Goal: Task Accomplishment & Management: Complete application form

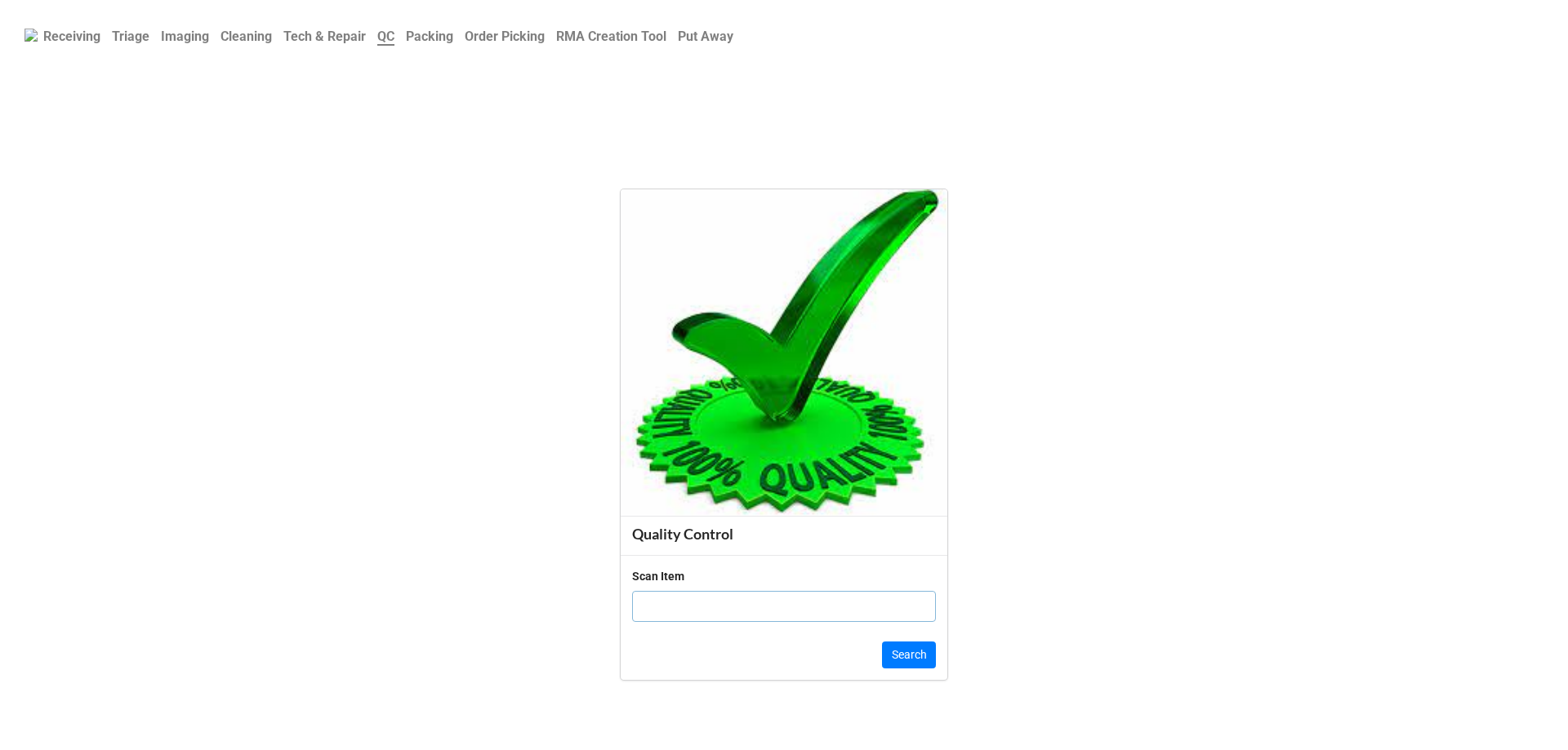
click at [140, 34] on b "Triage" at bounding box center [130, 36] width 37 height 15
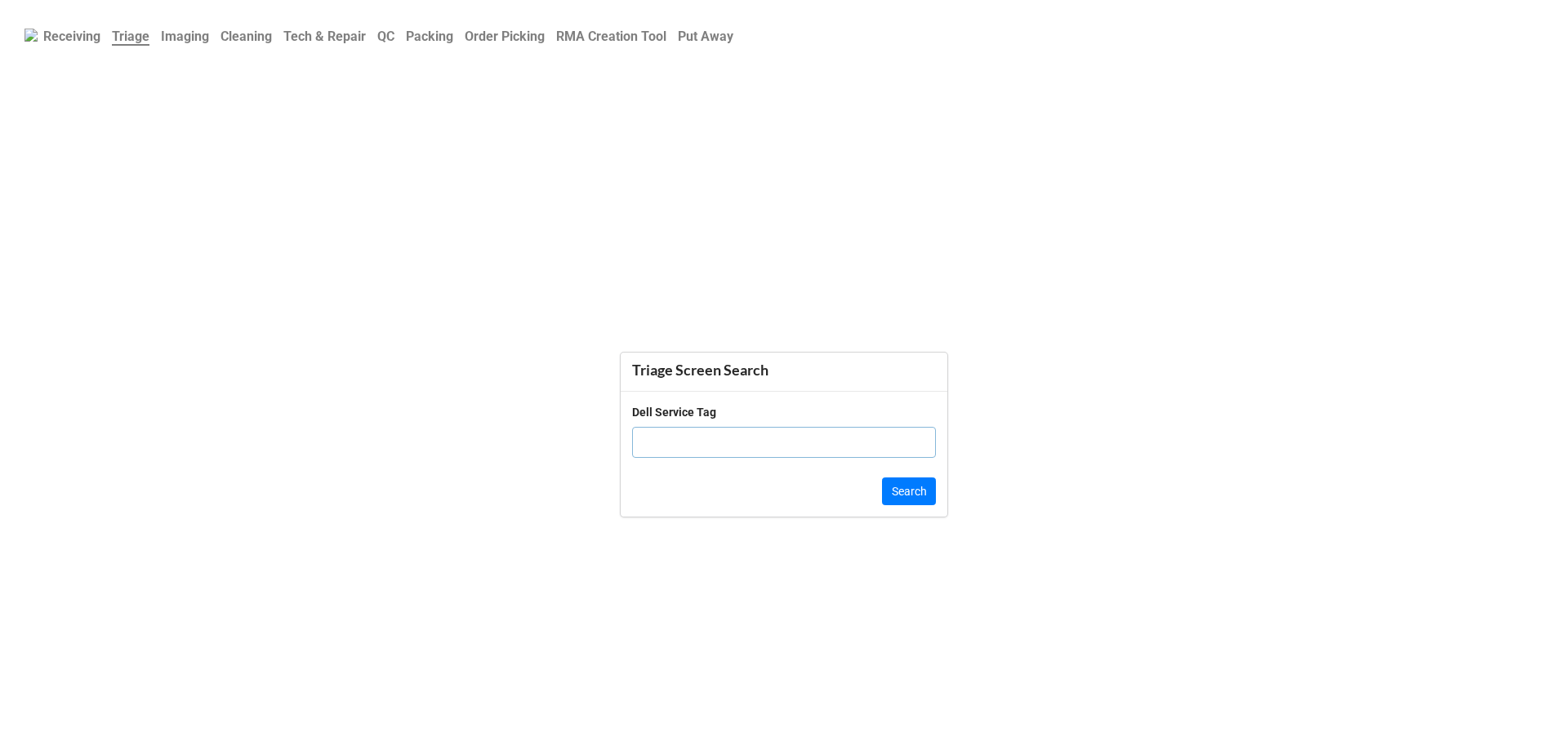
click at [647, 436] on input "text" at bounding box center [784, 443] width 304 height 31
paste input "JQ785K3"
type input "JQ785K3"
click button "Search" at bounding box center [909, 491] width 54 height 28
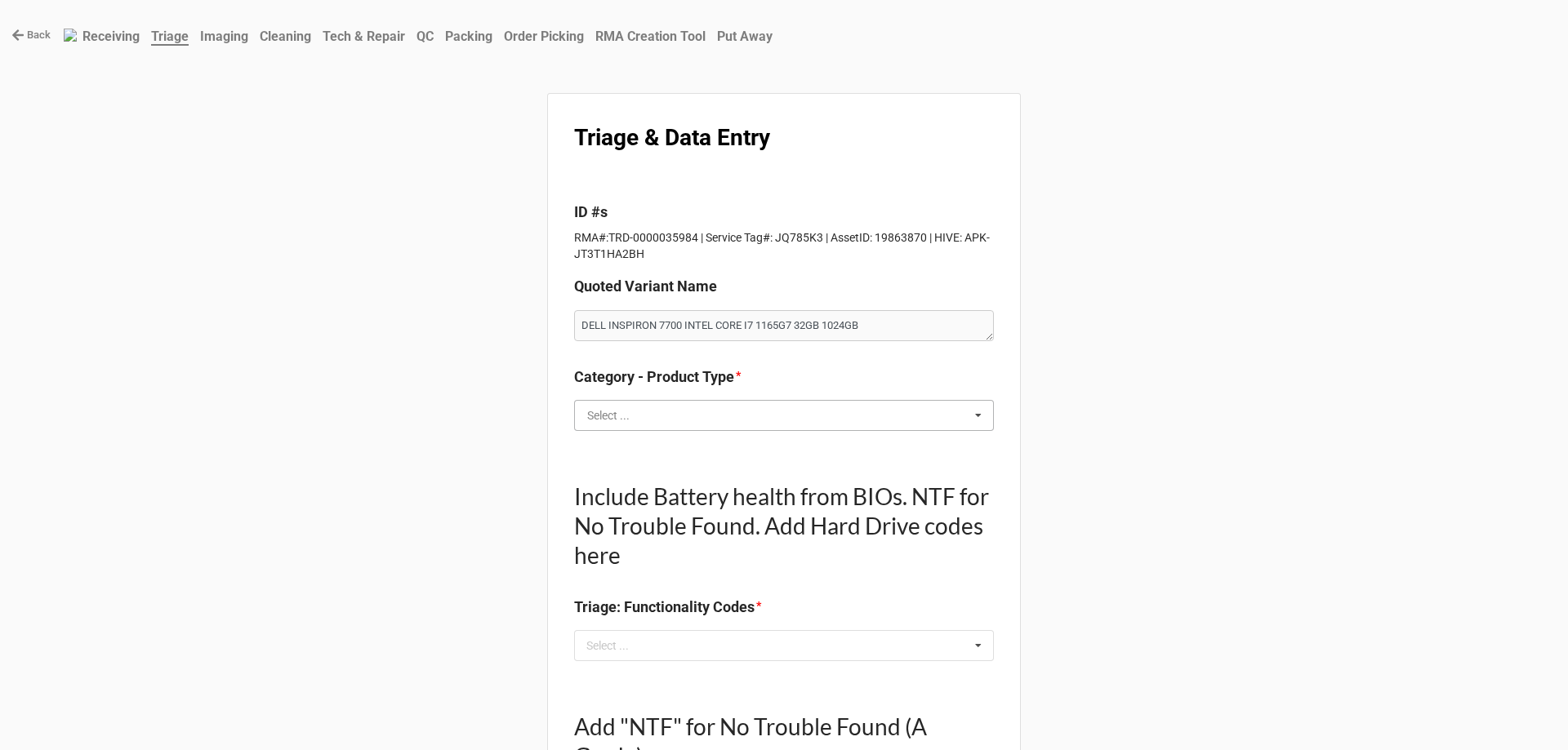
click at [656, 403] on input "text" at bounding box center [784, 416] width 418 height 30
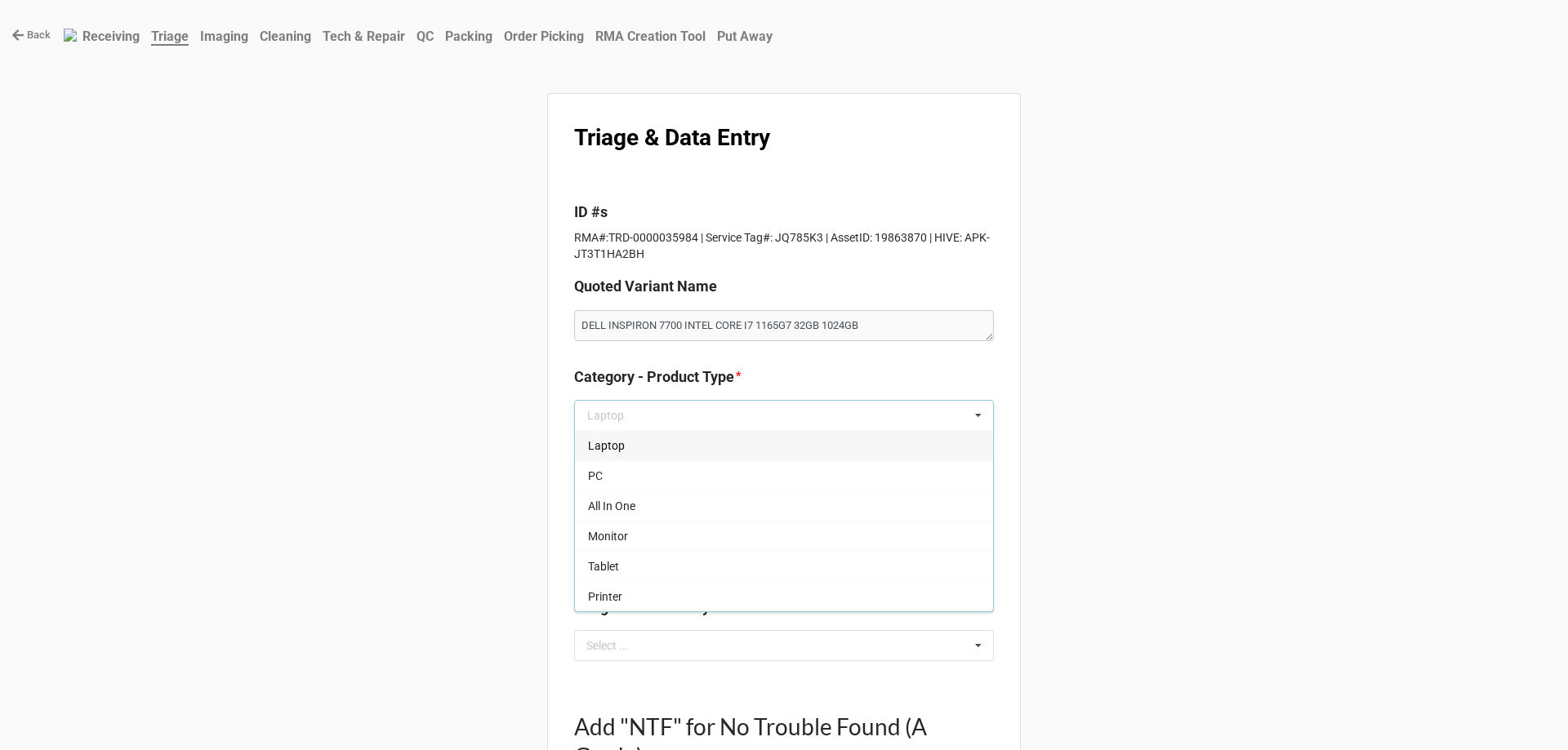
drag, startPoint x: 614, startPoint y: 502, endPoint x: 374, endPoint y: 470, distance: 242.1
click at [611, 502] on span "All In One" at bounding box center [611, 507] width 47 height 13
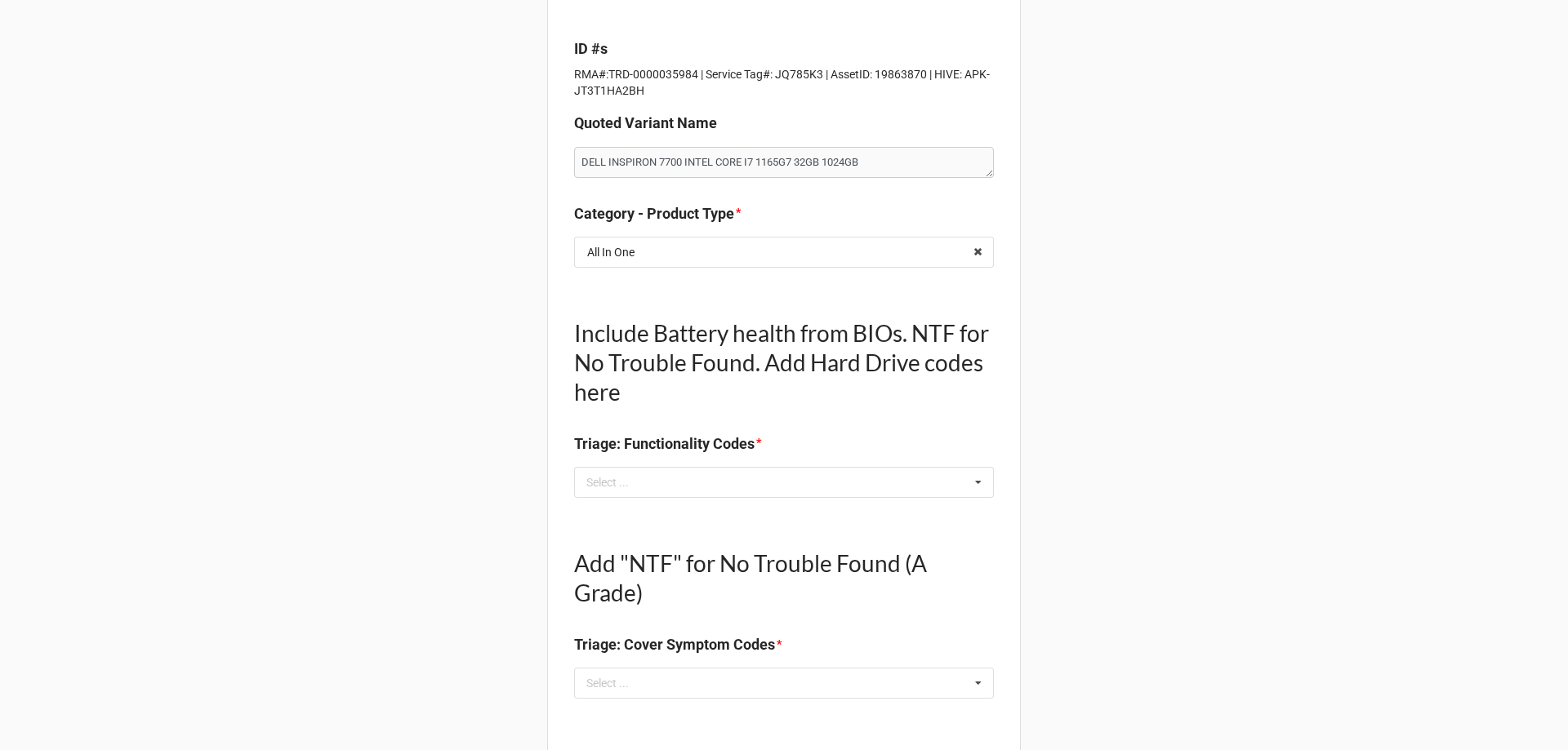
click at [691, 455] on label "Triage: Functionality Codes" at bounding box center [664, 444] width 180 height 23
click at [655, 469] on div "Select ... No results found." at bounding box center [784, 483] width 420 height 31
type textarea "x"
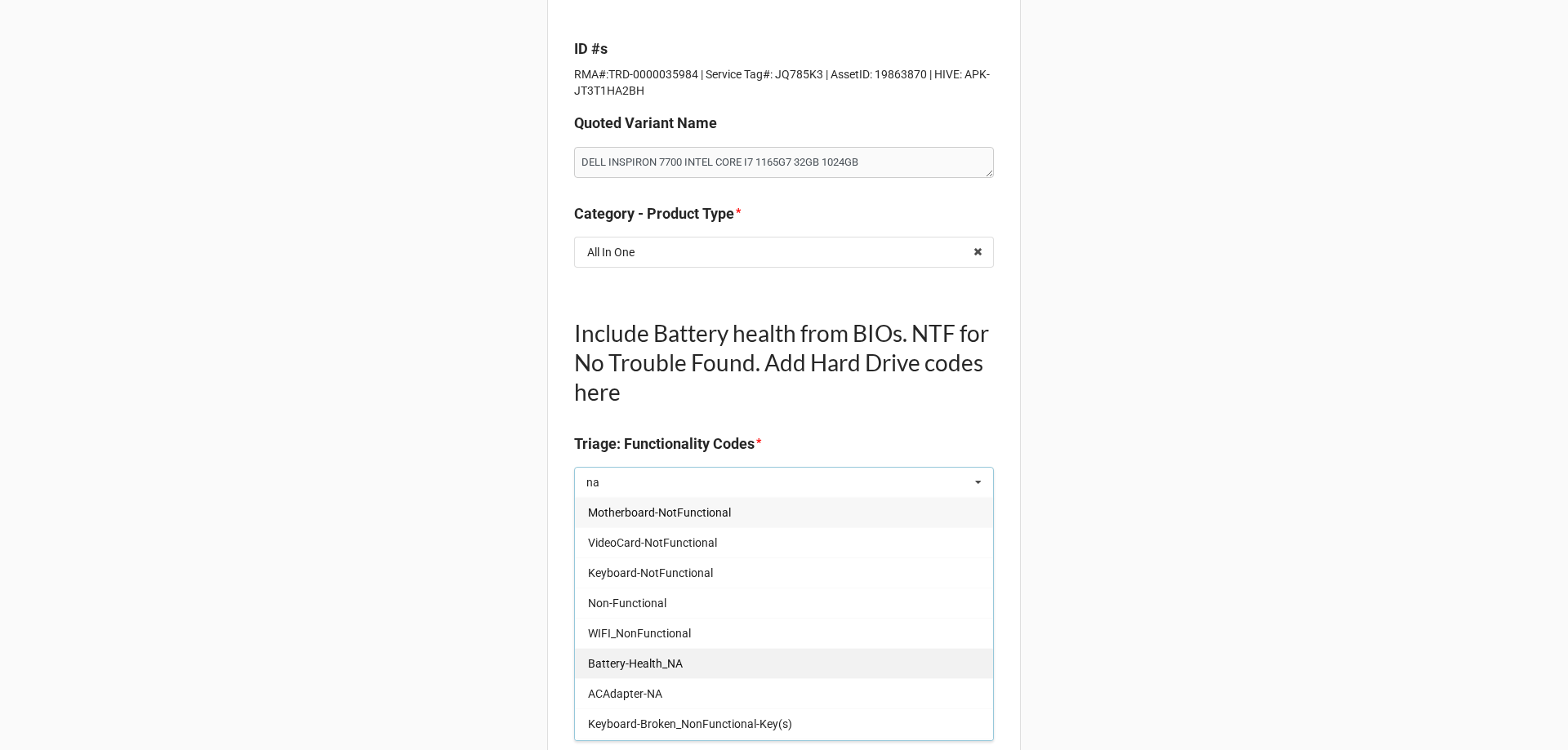
type input "na"
click at [641, 661] on span "Battery-Health_NA" at bounding box center [635, 664] width 95 height 13
type textarea "x"
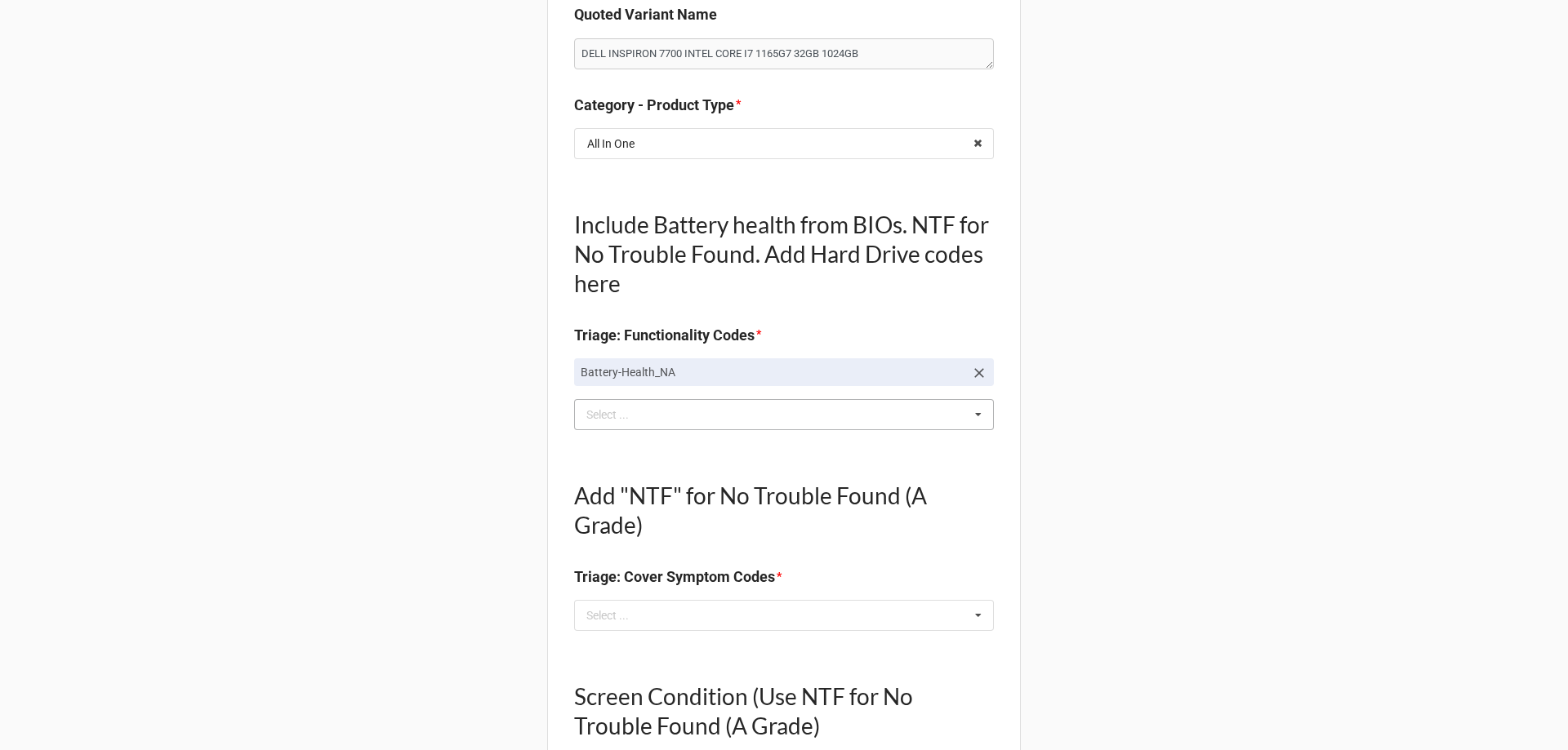
scroll to position [489, 0]
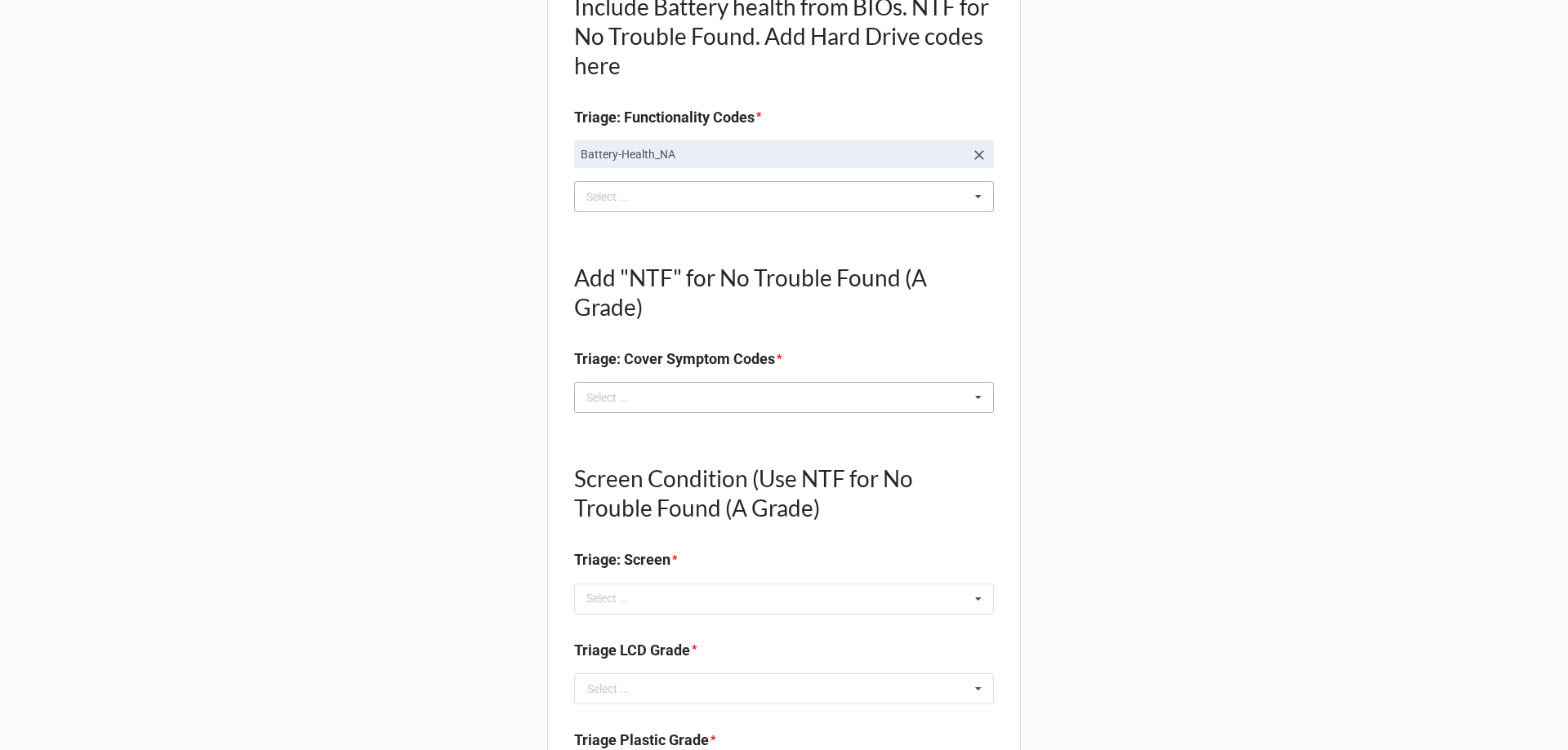
click at [613, 390] on div "Select ..." at bounding box center [617, 398] width 70 height 19
type textarea "x"
type input "no"
click at [645, 419] on div "NO TROUBLE FOUND" at bounding box center [784, 427] width 418 height 31
type textarea "x"
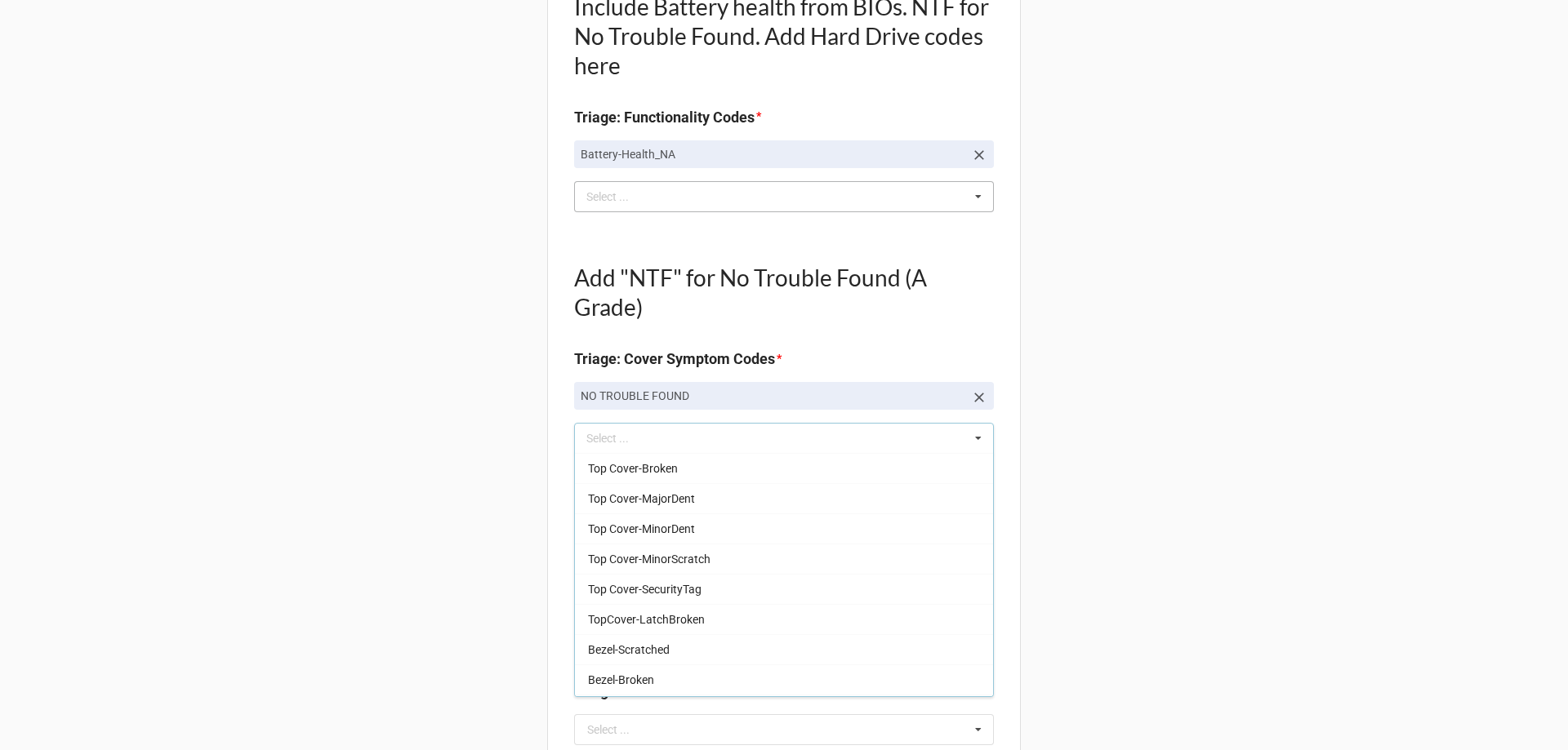
click at [371, 479] on div "Back Receiving Triage Imaging Cleaning Tech & Repair QC Packing Order Picking R…" at bounding box center [784, 644] width 1568 height 2266
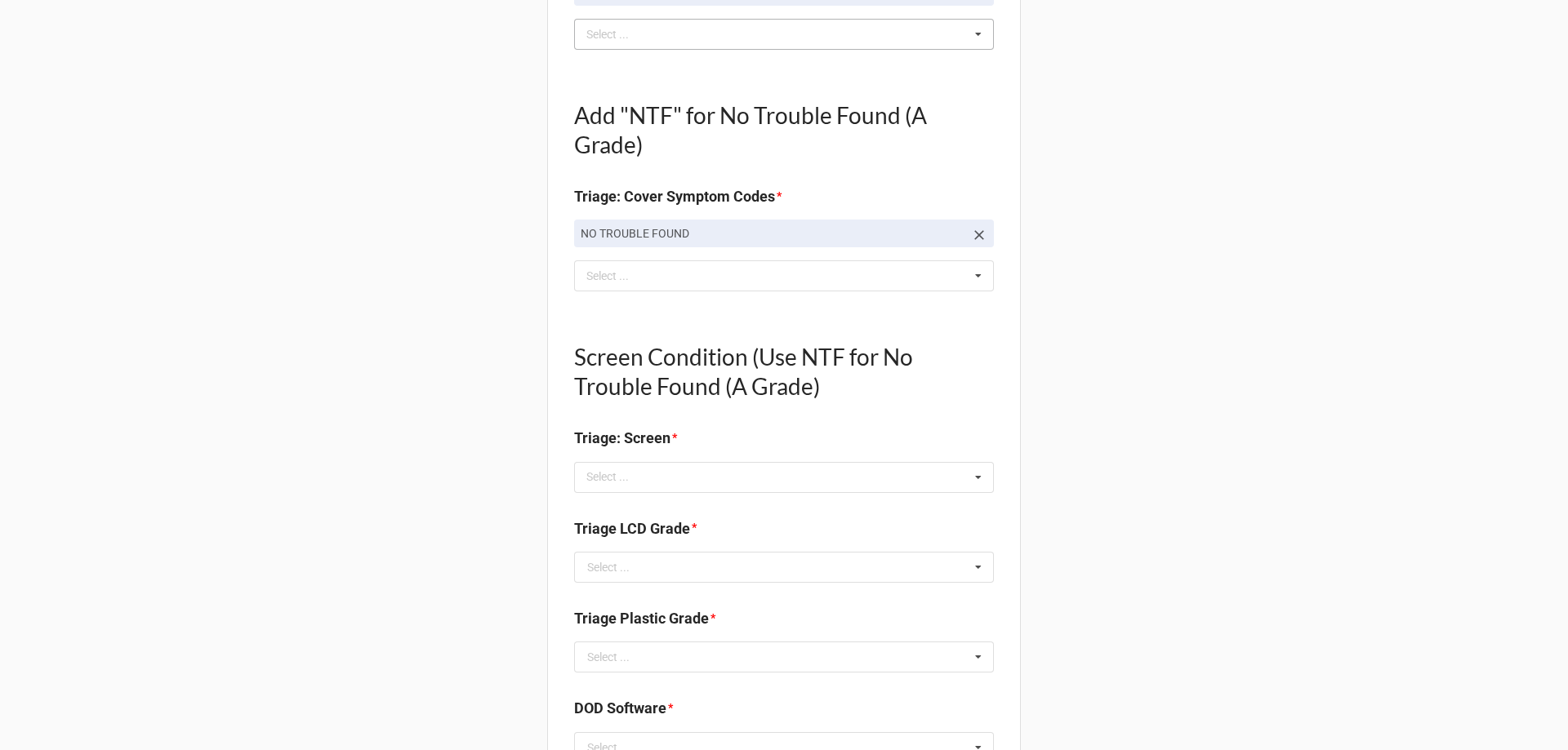
scroll to position [653, 0]
click at [583, 488] on div "Select ... No results found." at bounding box center [784, 477] width 420 height 31
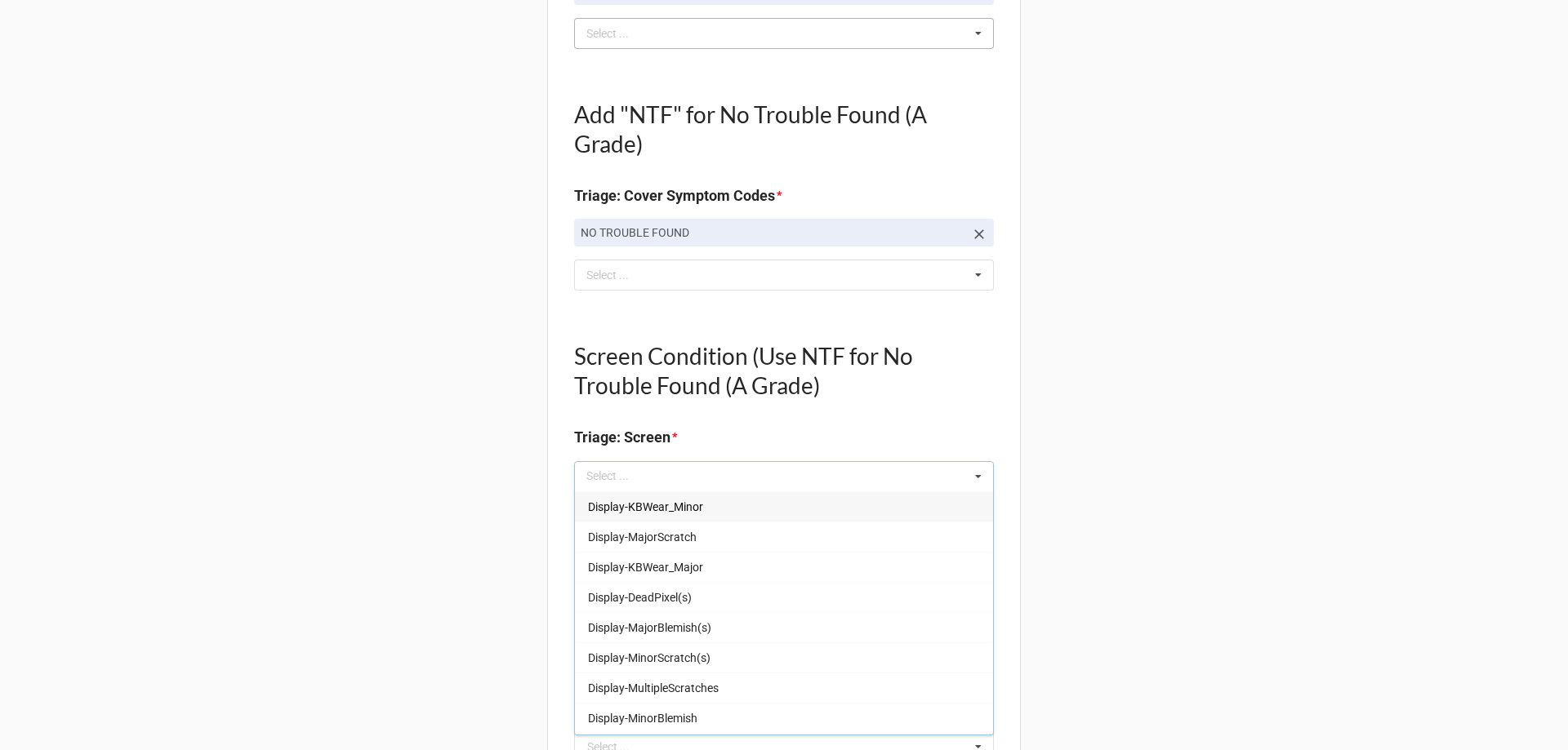
click at [595, 506] on span "Display-KBWear_Minor" at bounding box center [646, 508] width 115 height 13
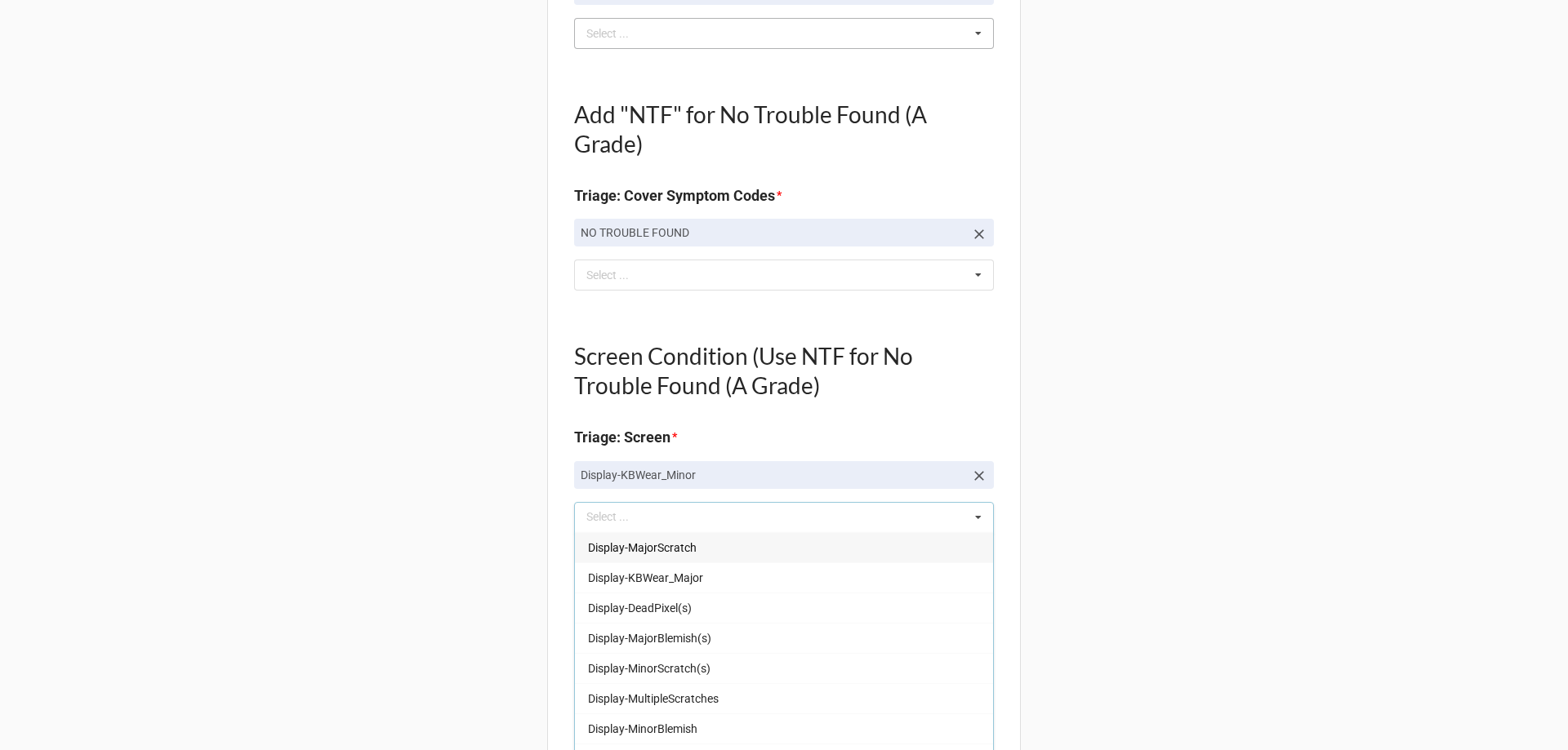
click at [974, 473] on icon at bounding box center [979, 476] width 10 height 10
type textarea "x"
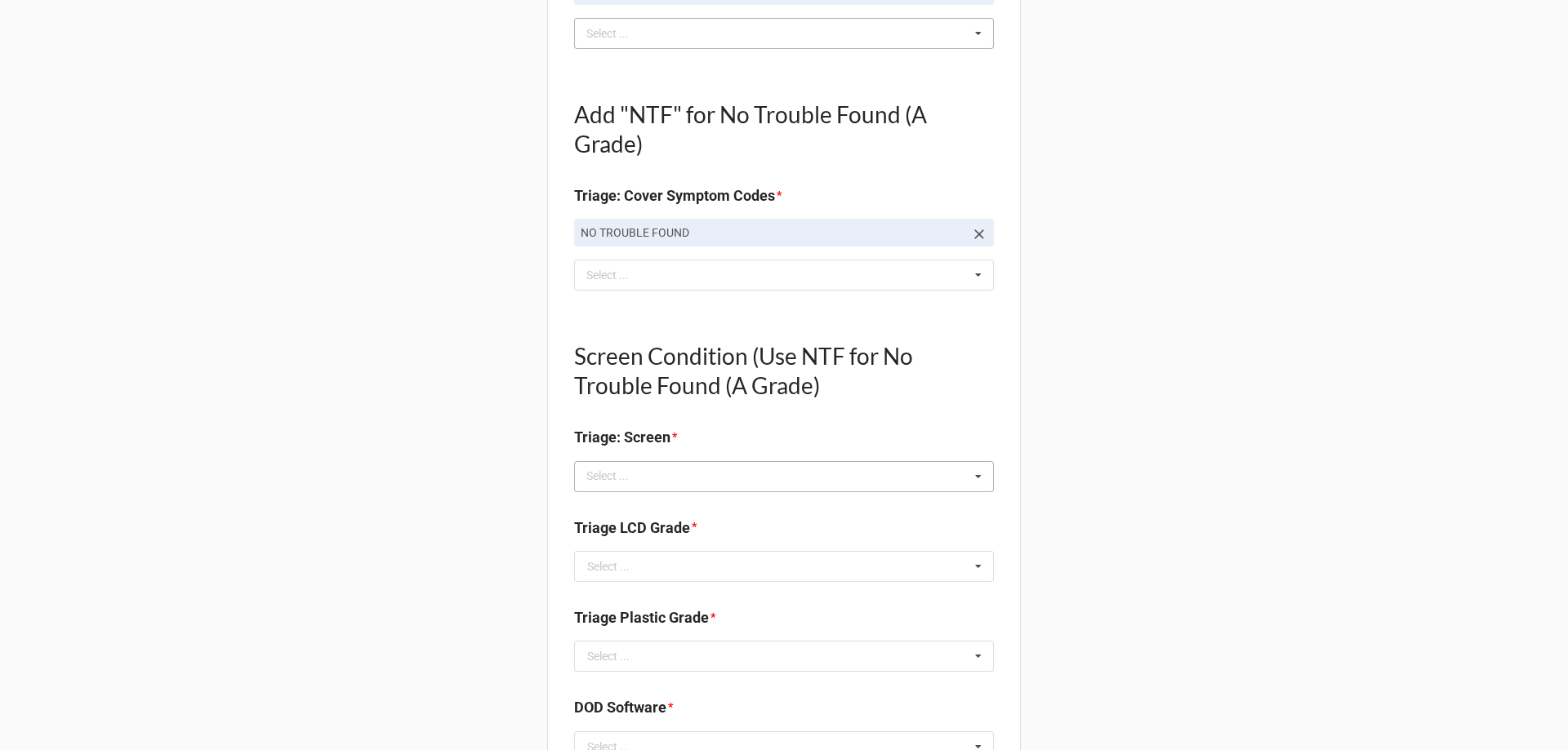
click at [781, 473] on div "Select ... Display-KBWear_Minor Display-MajorScratch Display-KBWear_Major Displ…" at bounding box center [784, 477] width 420 height 31
type input "no"
click at [683, 501] on span "NO TROUBLE FOUND" at bounding box center [642, 508] width 108 height 13
type textarea "x"
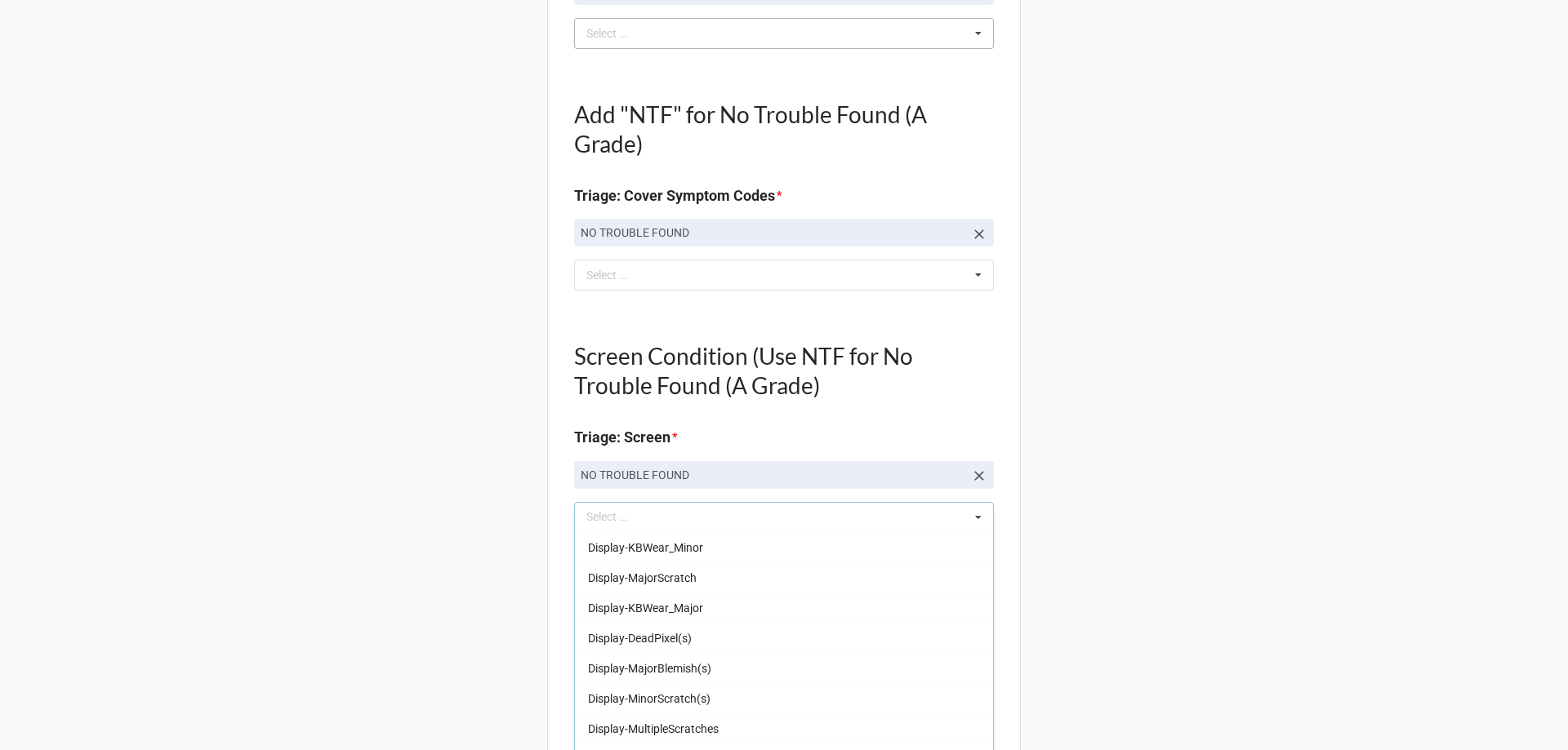
click at [515, 539] on div "Back Receiving Triage Imaging Cleaning Tech & Repair QC Packing Order Picking R…" at bounding box center [784, 500] width 1568 height 2307
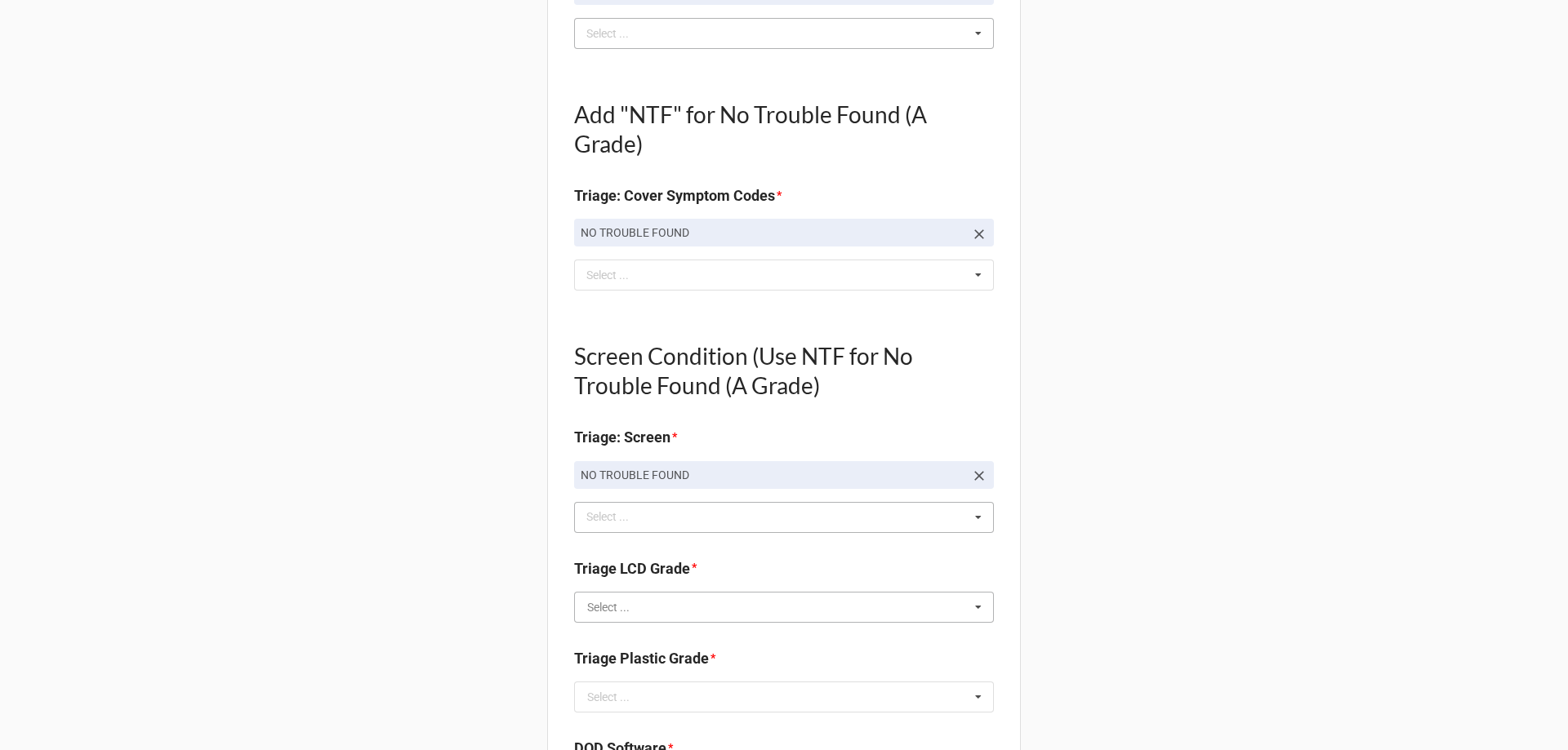
click at [644, 602] on input "text" at bounding box center [784, 607] width 418 height 30
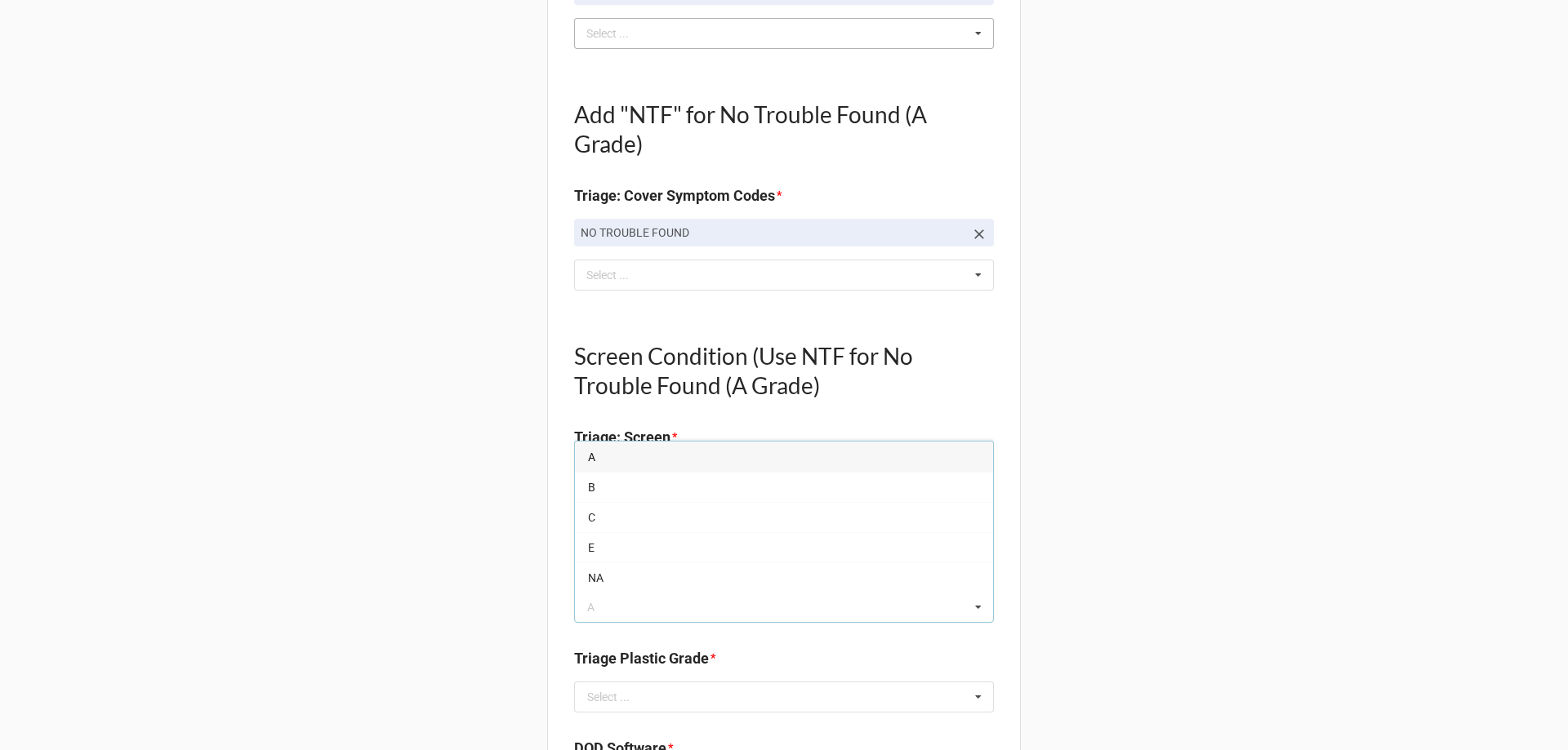
drag, startPoint x: 592, startPoint y: 456, endPoint x: 500, endPoint y: 590, distance: 162.5
click at [592, 455] on div "A" at bounding box center [784, 457] width 418 height 31
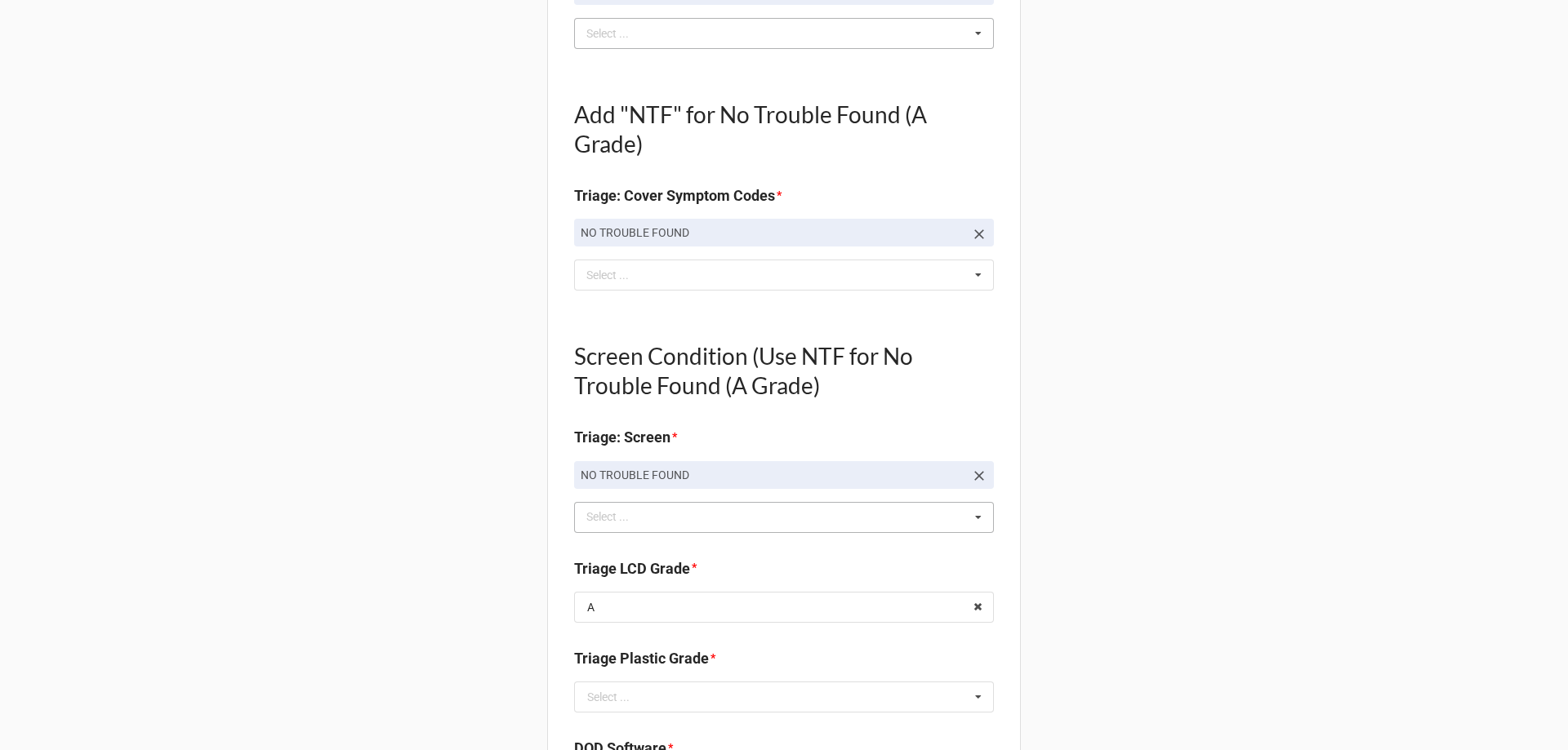
click at [497, 597] on div "Back Receiving Triage Imaging Cleaning Tech & Repair QC Packing Order Picking R…" at bounding box center [784, 500] width 1568 height 2307
click at [613, 692] on div "Select ..." at bounding box center [608, 697] width 42 height 11
click at [589, 580] on span "A" at bounding box center [592, 578] width 8 height 13
type textarea "x"
click at [489, 583] on div "Back Receiving Triage Imaging Cleaning Tech & Repair QC Packing Order Picking R…" at bounding box center [784, 500] width 1568 height 2307
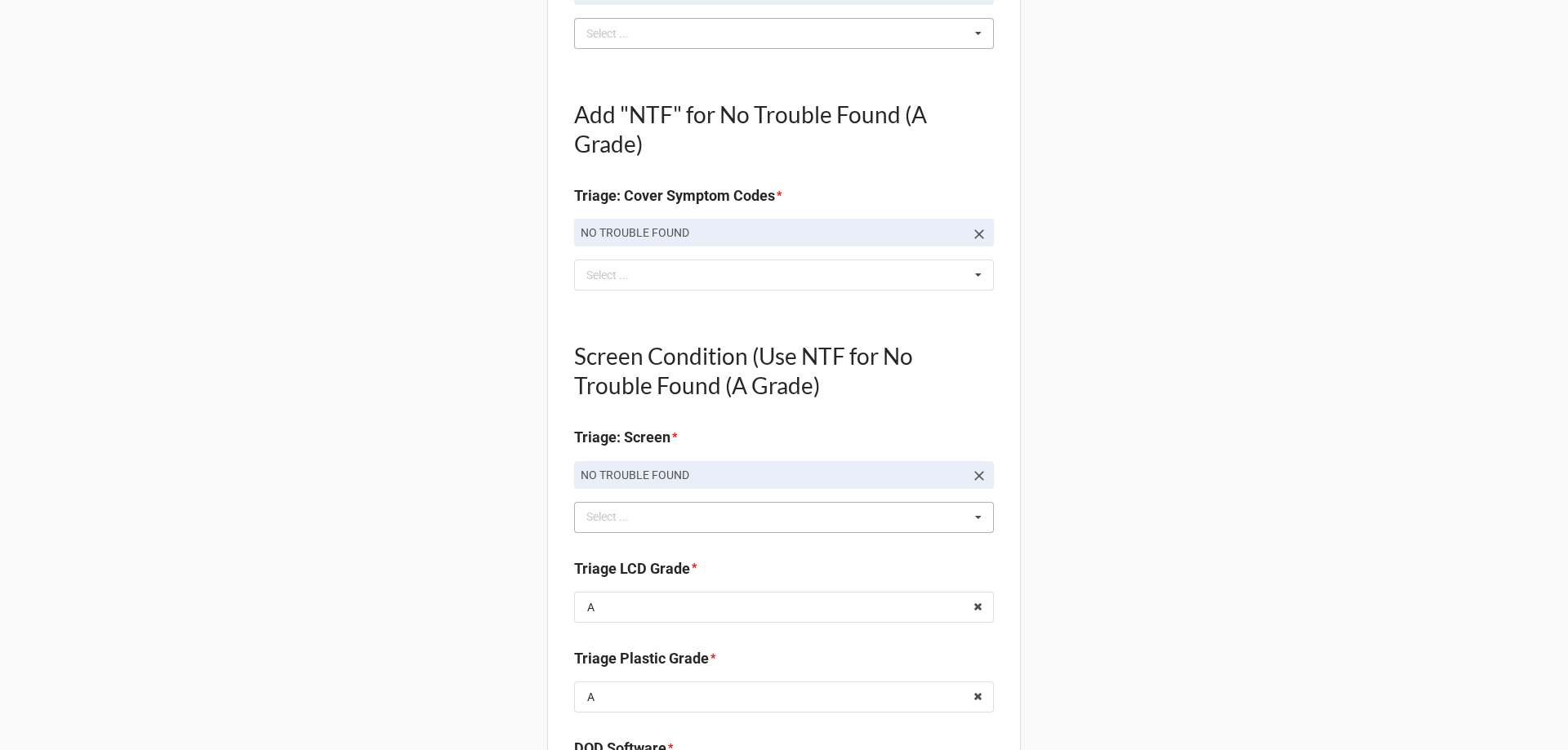
scroll to position [898, 0]
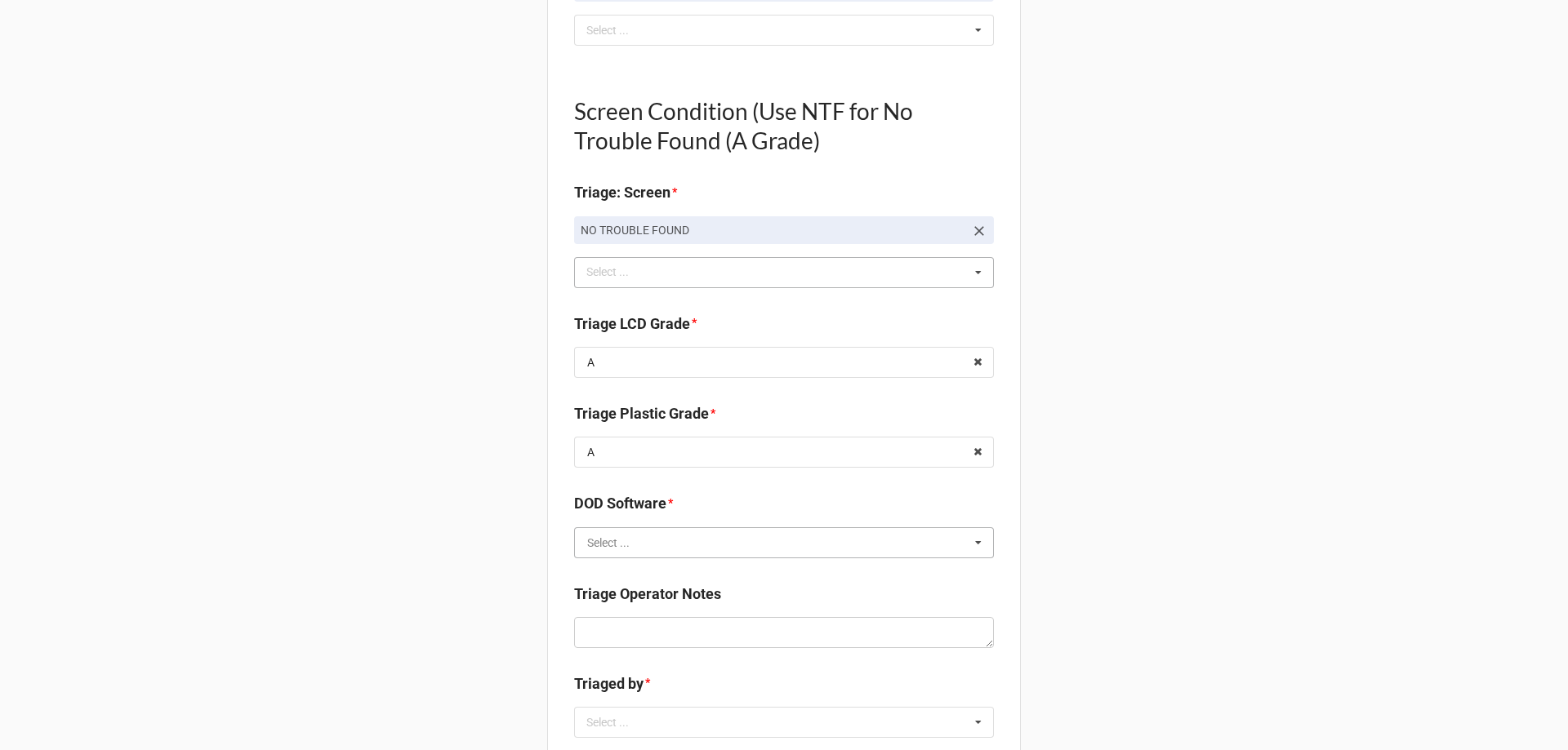
click at [638, 544] on input "text" at bounding box center [784, 542] width 418 height 30
type input "pc"
click at [625, 523] on div "PC DR" at bounding box center [784, 513] width 418 height 31
type textarea "x"
click at [526, 512] on div "Back Receiving Triage Imaging Cleaning Tech & Repair QC Packing Order Picking R…" at bounding box center [784, 255] width 1568 height 2307
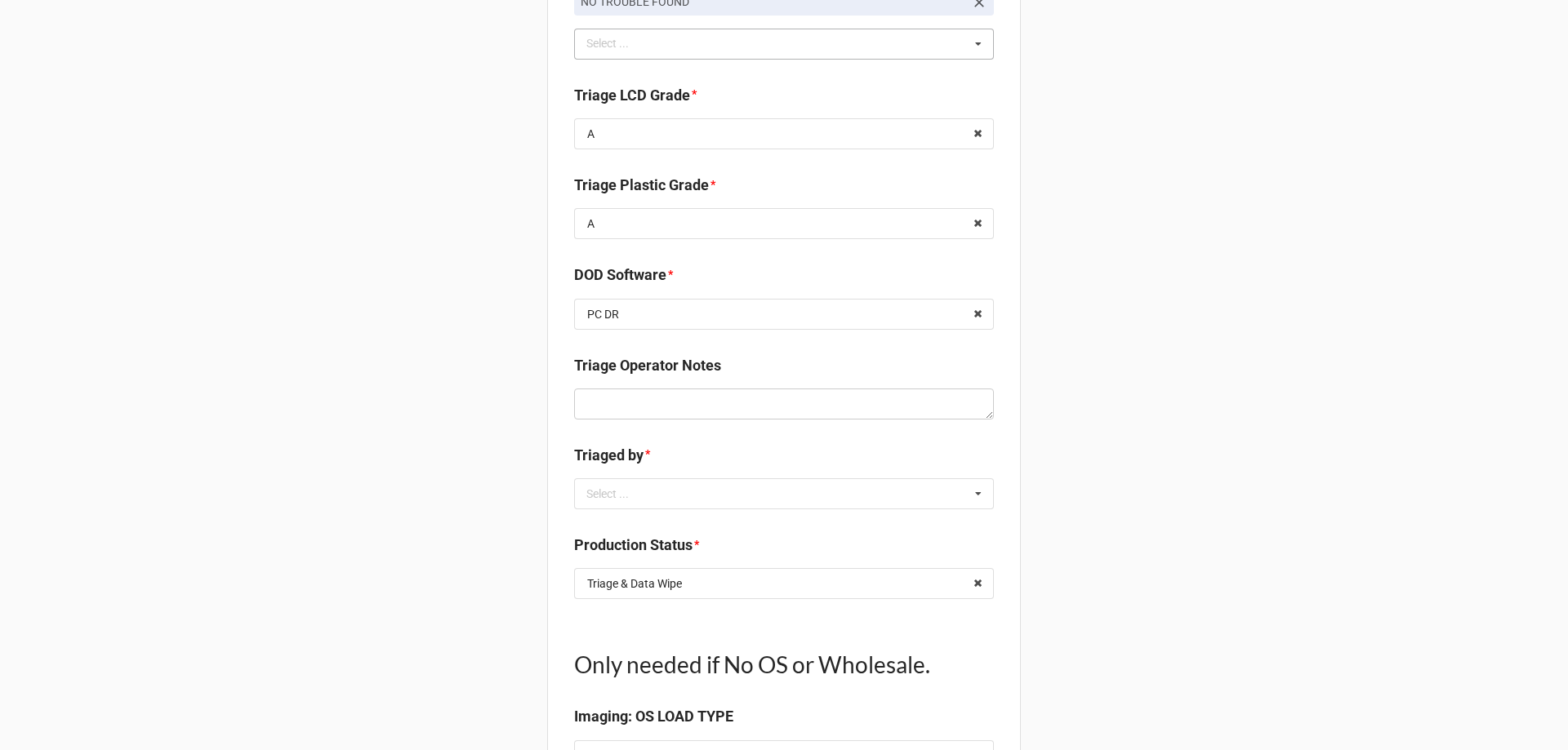
scroll to position [1143, 0]
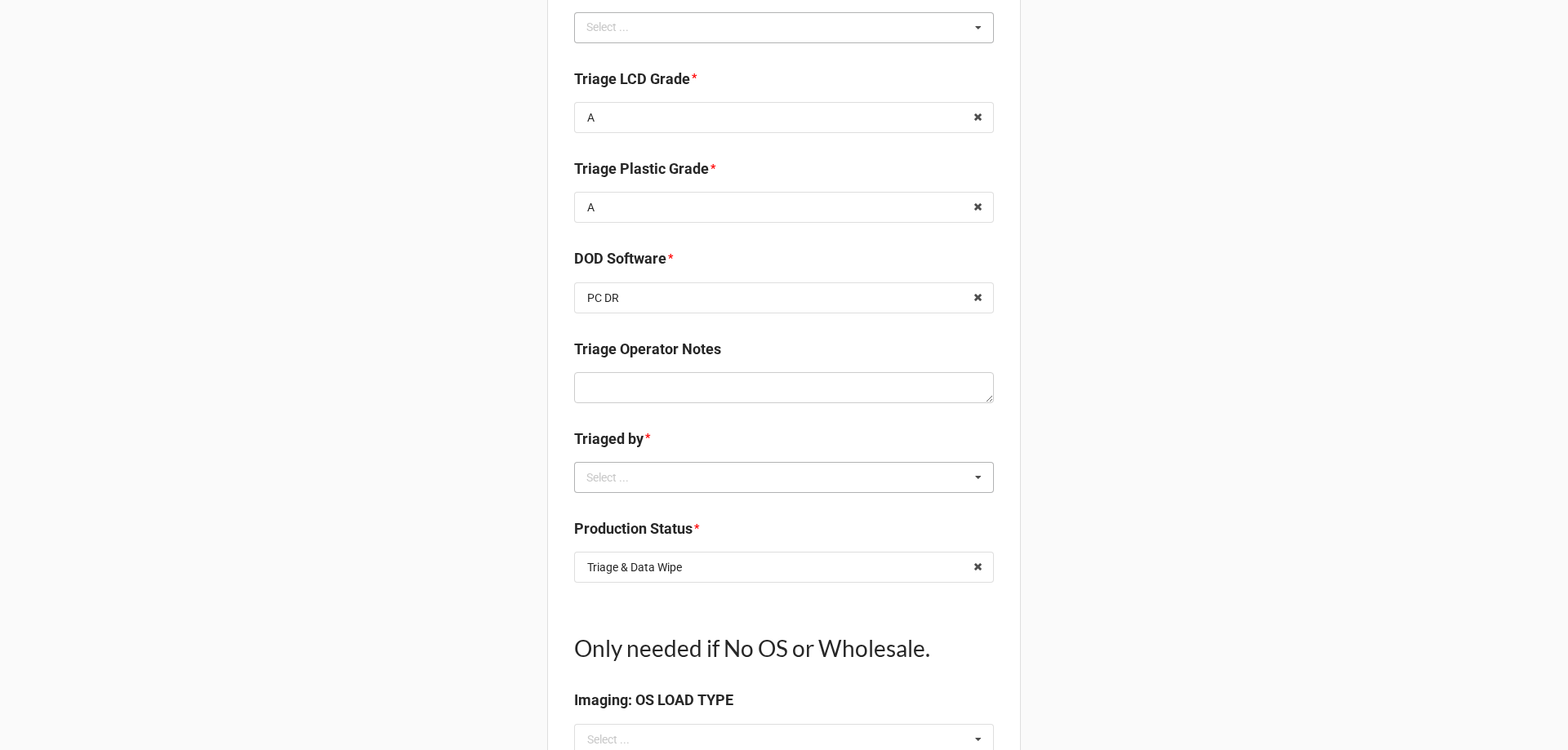
click at [599, 471] on div "Select ..." at bounding box center [617, 477] width 70 height 19
click at [611, 518] on div "CarlosH" at bounding box center [784, 508] width 418 height 31
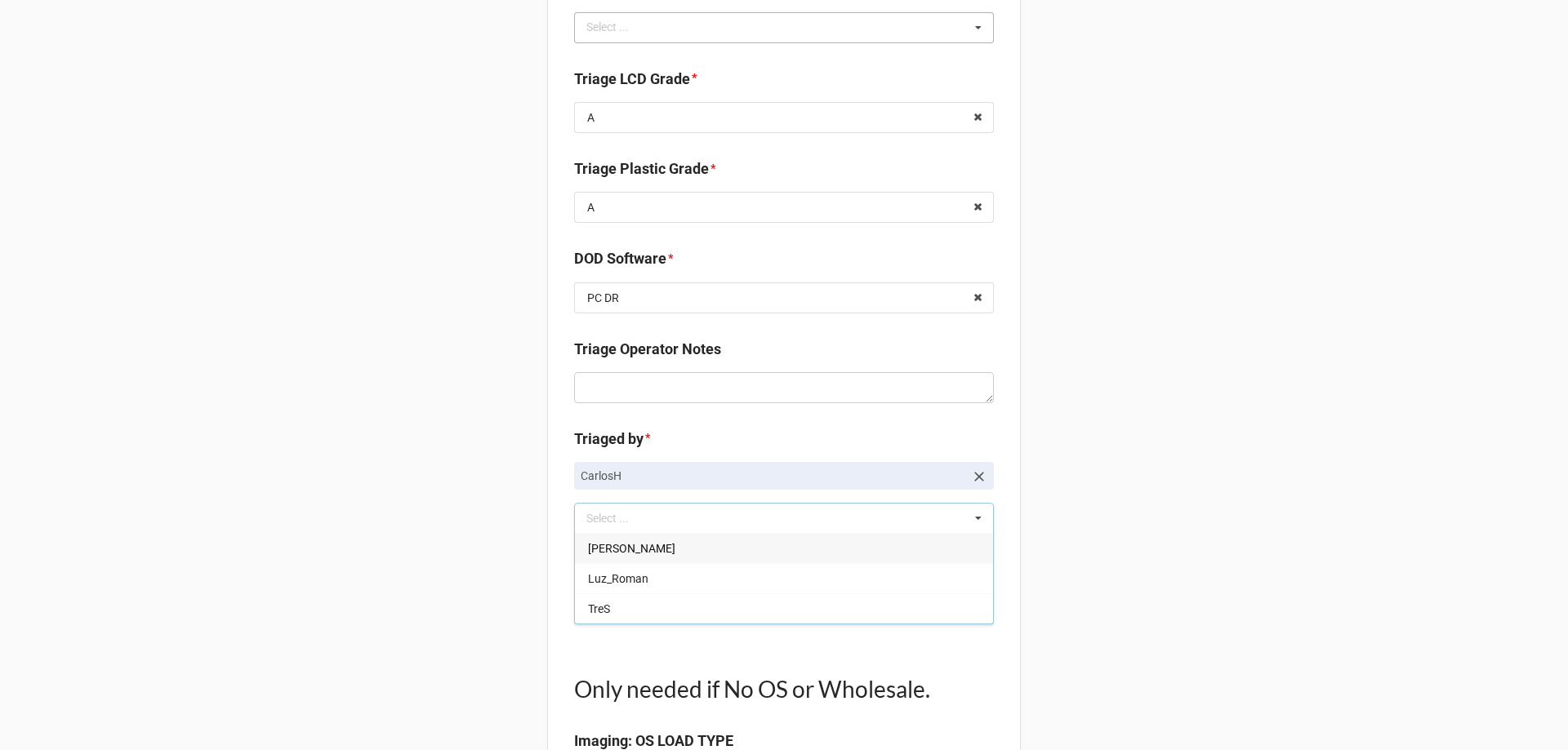
click at [426, 520] on div "Back Receiving Triage Imaging Cleaning Tech & Repair QC Packing Order Picking R…" at bounding box center [784, 31] width 1568 height 2348
click at [630, 625] on div "Production Status * Triage & Data Wipe Cleaning Discrepancy Finished Goods / Re…" at bounding box center [784, 597] width 420 height 77
click at [633, 611] on div "Triage & Data Wipe" at bounding box center [634, 608] width 95 height 11
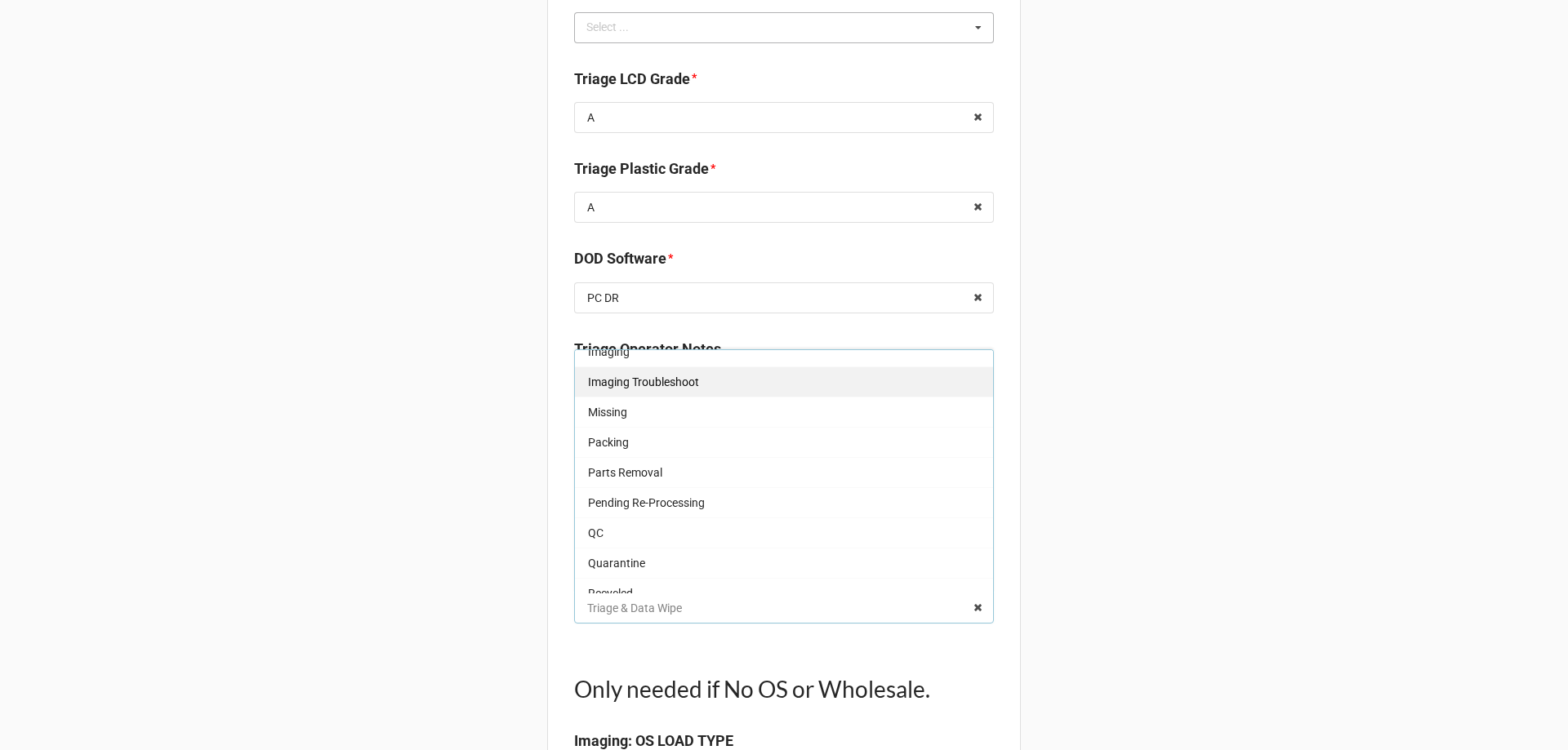
scroll to position [55, 0]
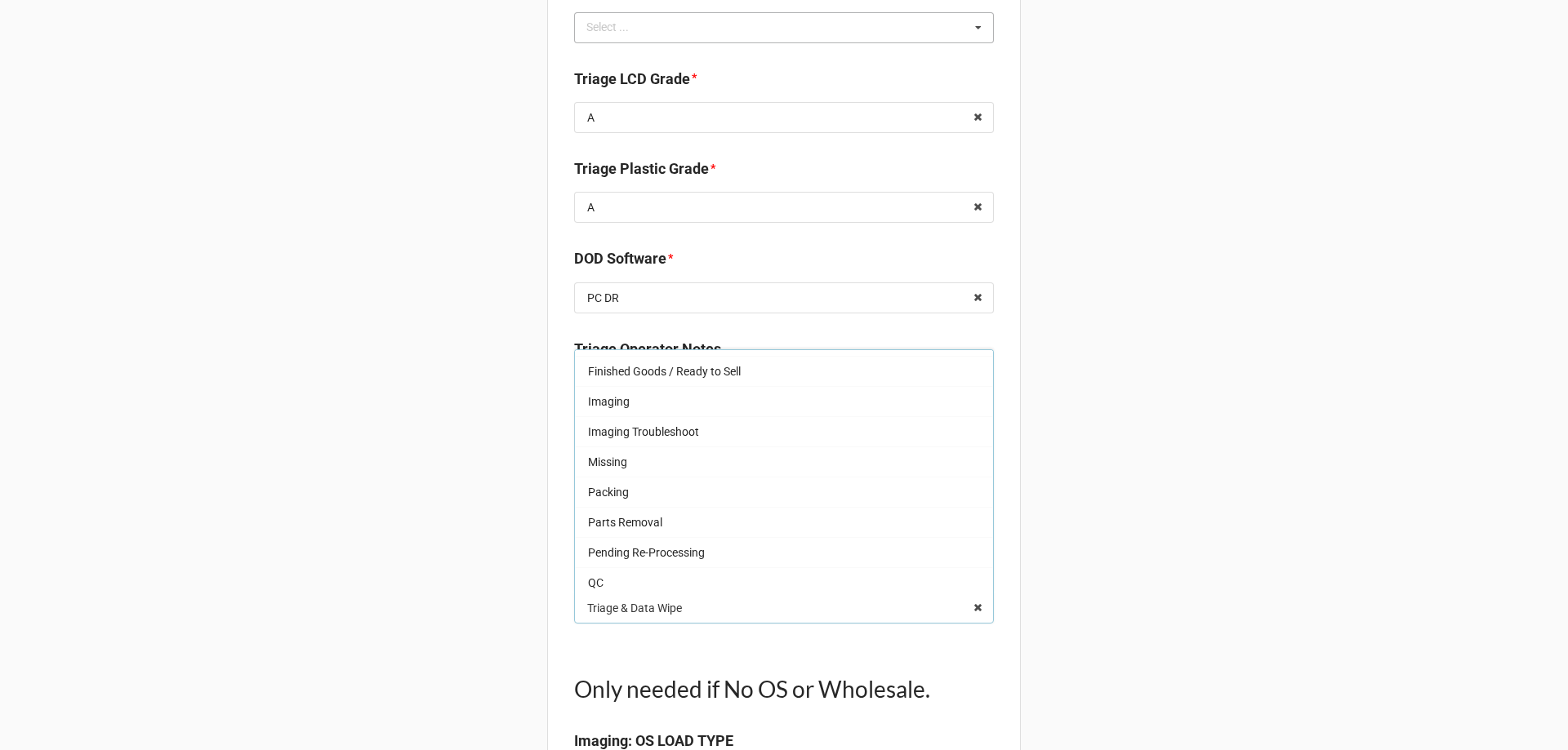
drag, startPoint x: 610, startPoint y: 414, endPoint x: 539, endPoint y: 466, distance: 88.0
click at [610, 413] on div "Imaging" at bounding box center [784, 401] width 418 height 31
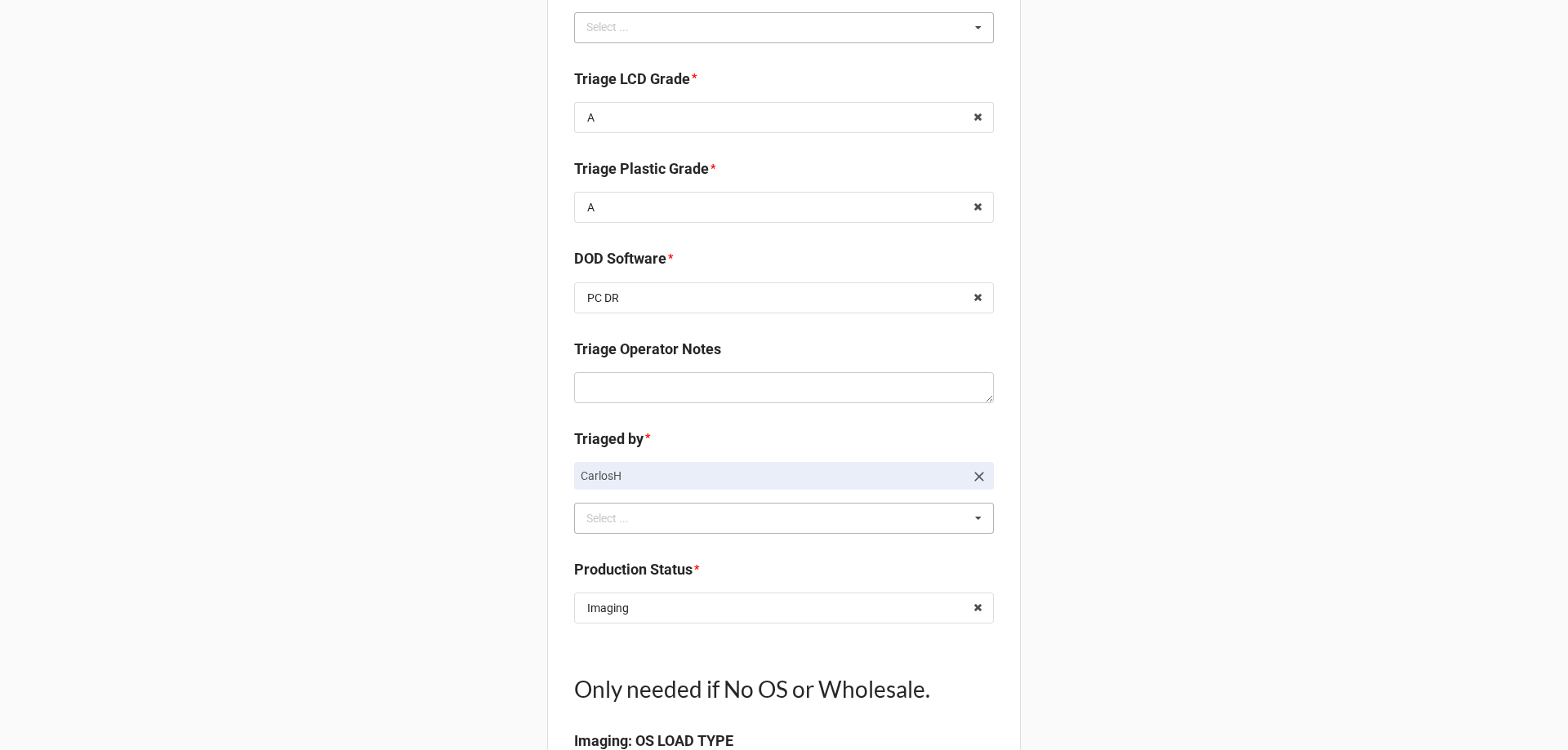
click at [411, 548] on div "Back Receiving Triage Imaging Cleaning Tech & Repair QC Packing Order Picking R…" at bounding box center [784, 31] width 1568 height 2348
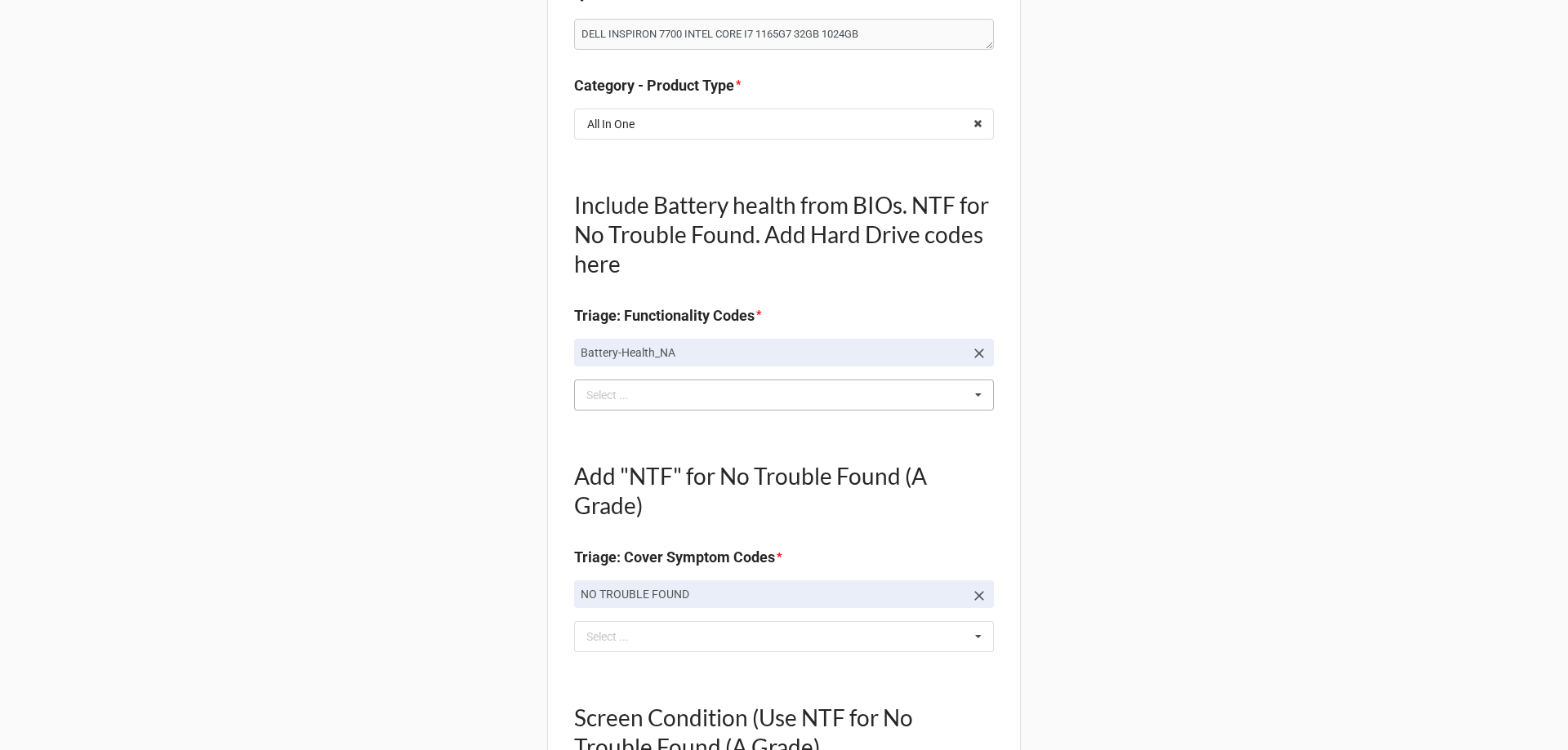
scroll to position [0, 0]
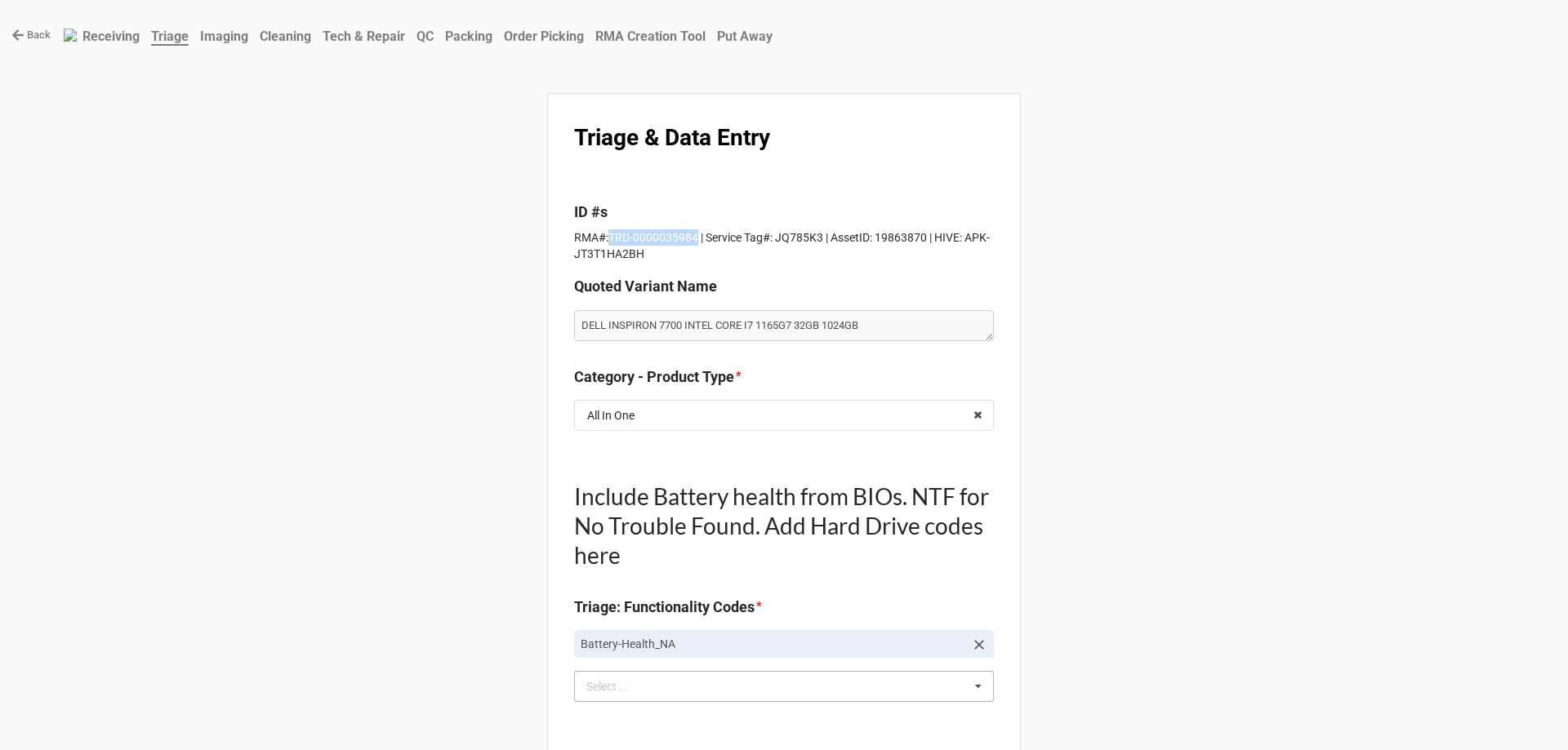
drag, startPoint x: 690, startPoint y: 240, endPoint x: 605, endPoint y: 238, distance: 85.0
click at [605, 238] on p "RMA#:TRD-0000035984 | Service Tag#: JQ785K3 | AssetID: 19863870 | HIVE: APK-JT3…" at bounding box center [784, 246] width 420 height 33
copy p "TRD-0000035984"
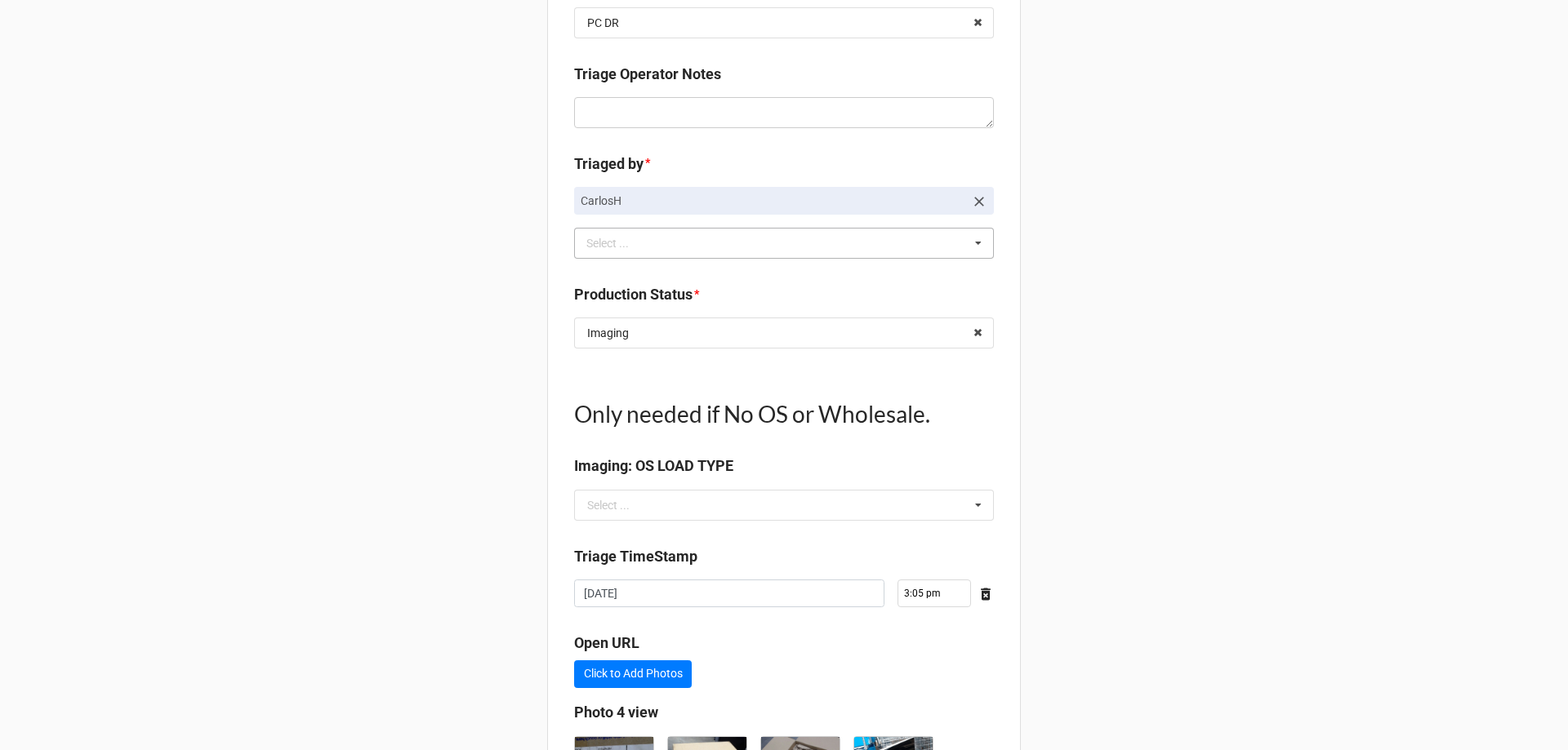
scroll to position [1598, 0]
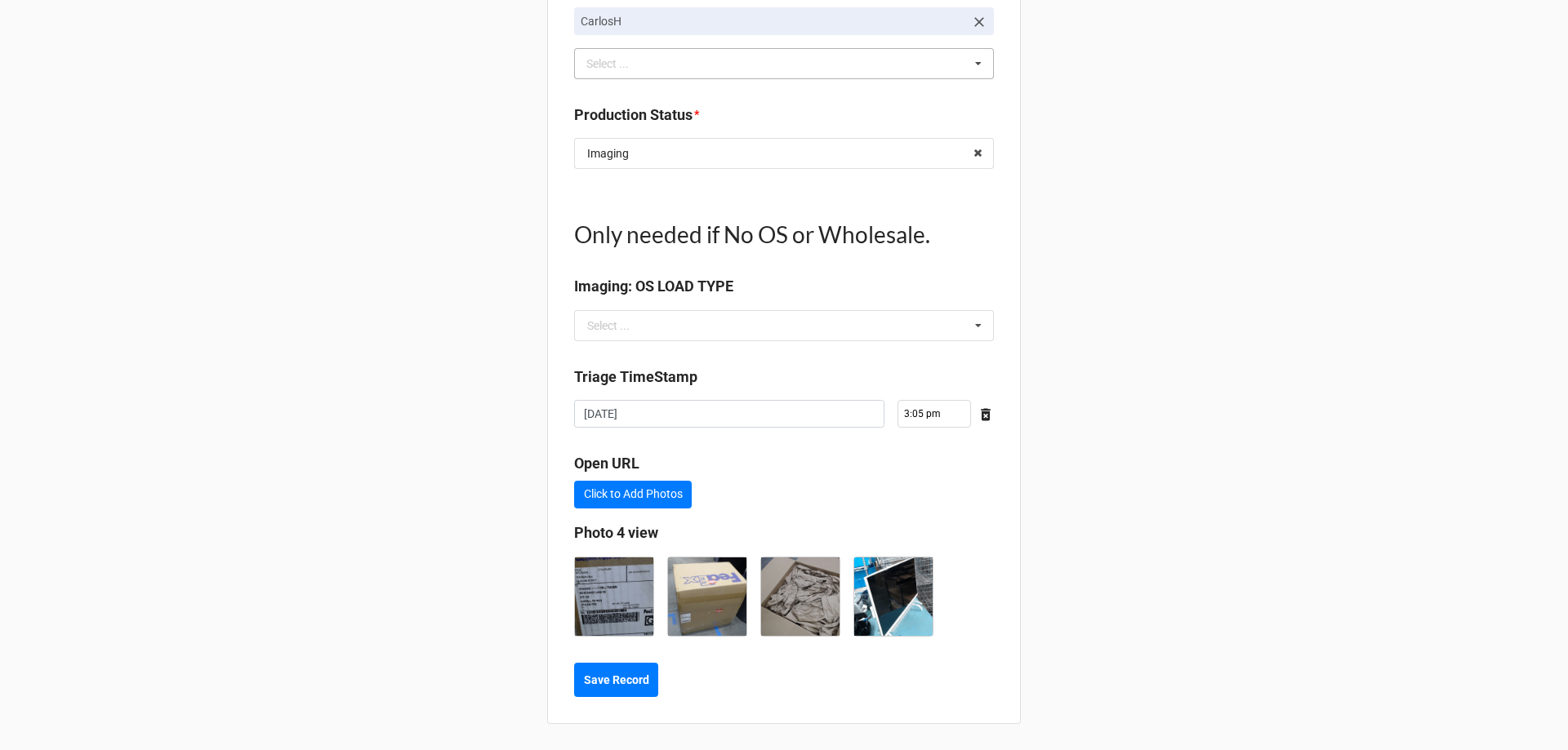
type textarea "x"
click at [629, 677] on b "Save Record" at bounding box center [616, 681] width 65 height 17
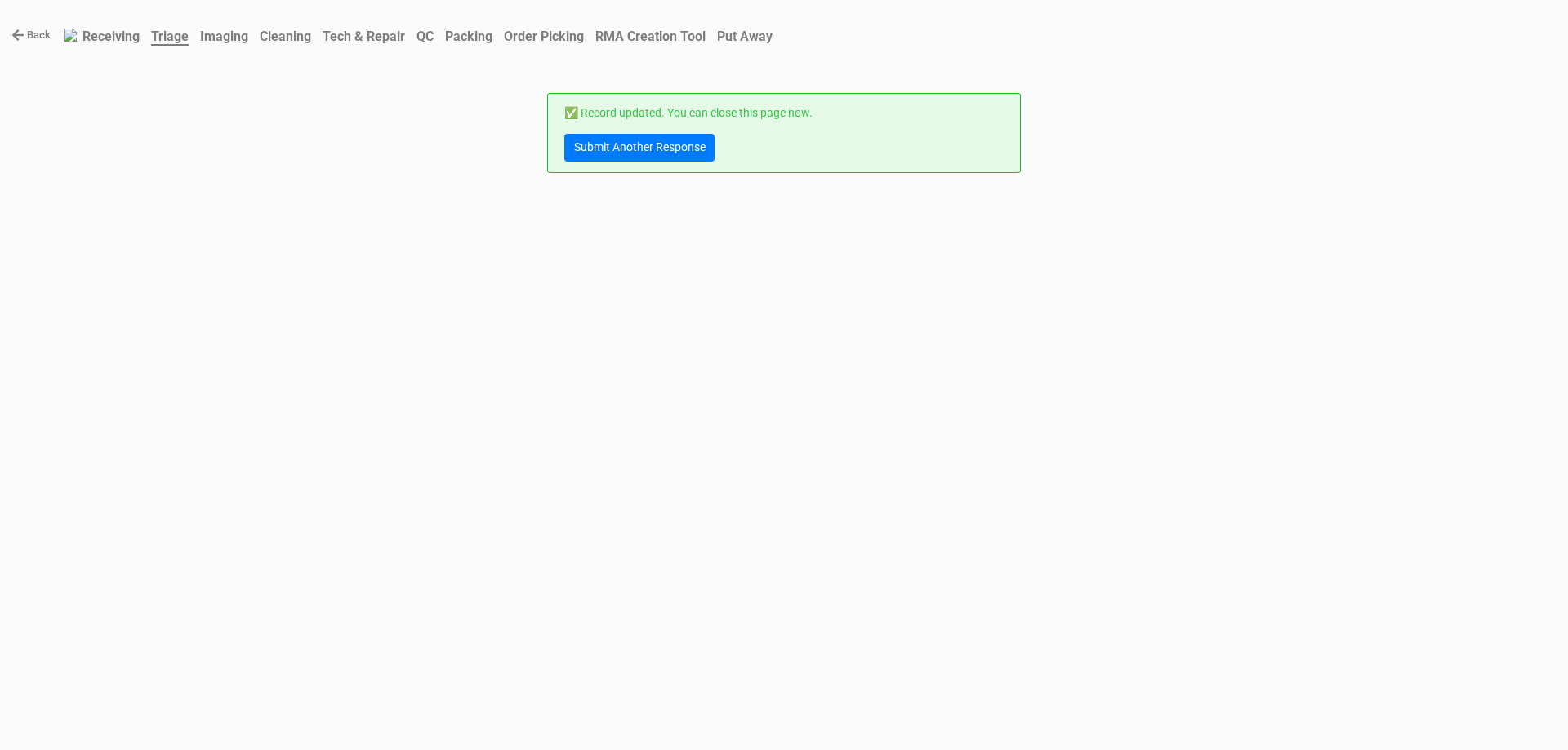
scroll to position [0, 0]
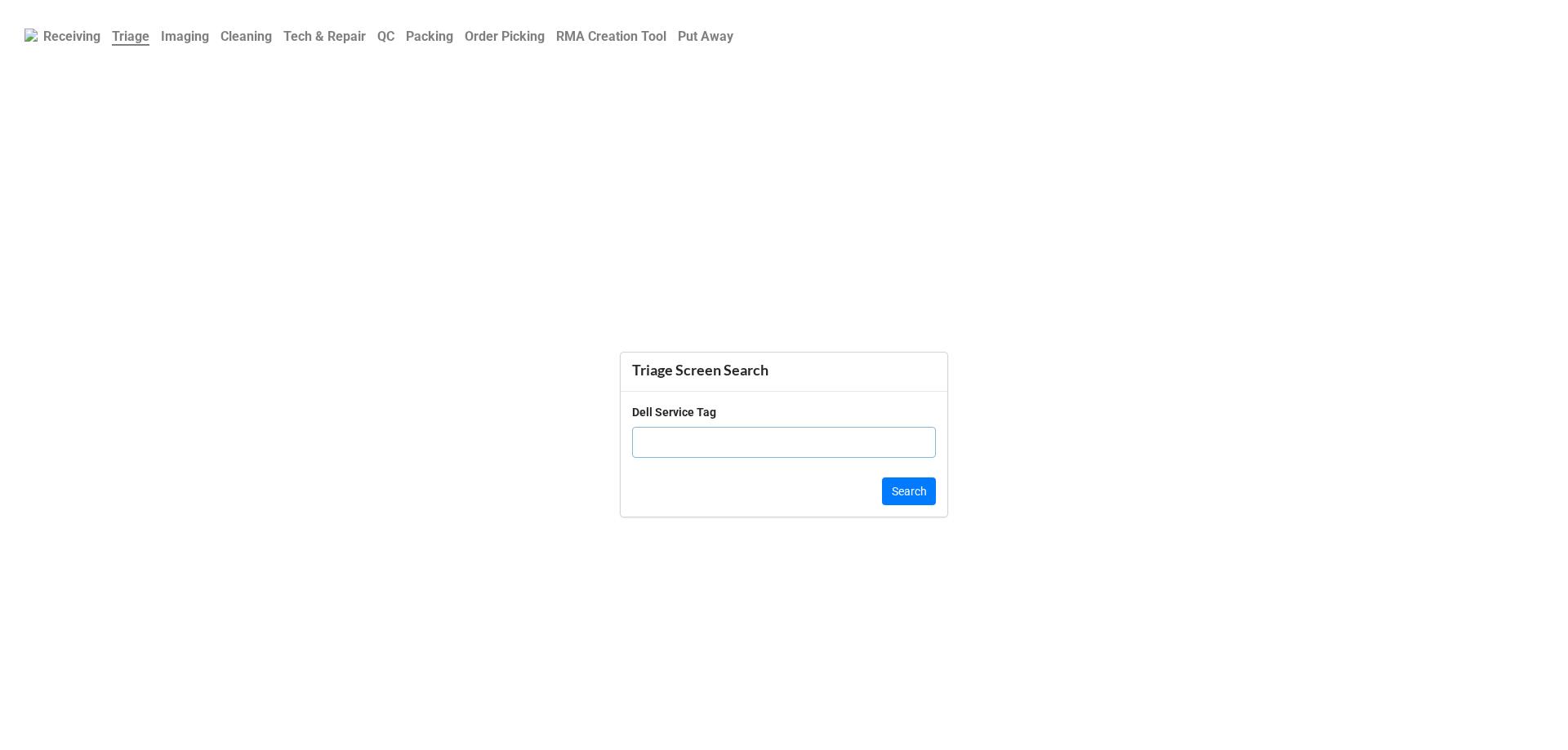
click at [739, 453] on input "text" at bounding box center [784, 443] width 304 height 31
click at [657, 455] on input "text" at bounding box center [784, 443] width 304 height 31
paste input "6GB1ZS3"
type input "6GB1ZS3"
click at [908, 487] on button "Search" at bounding box center [909, 491] width 54 height 28
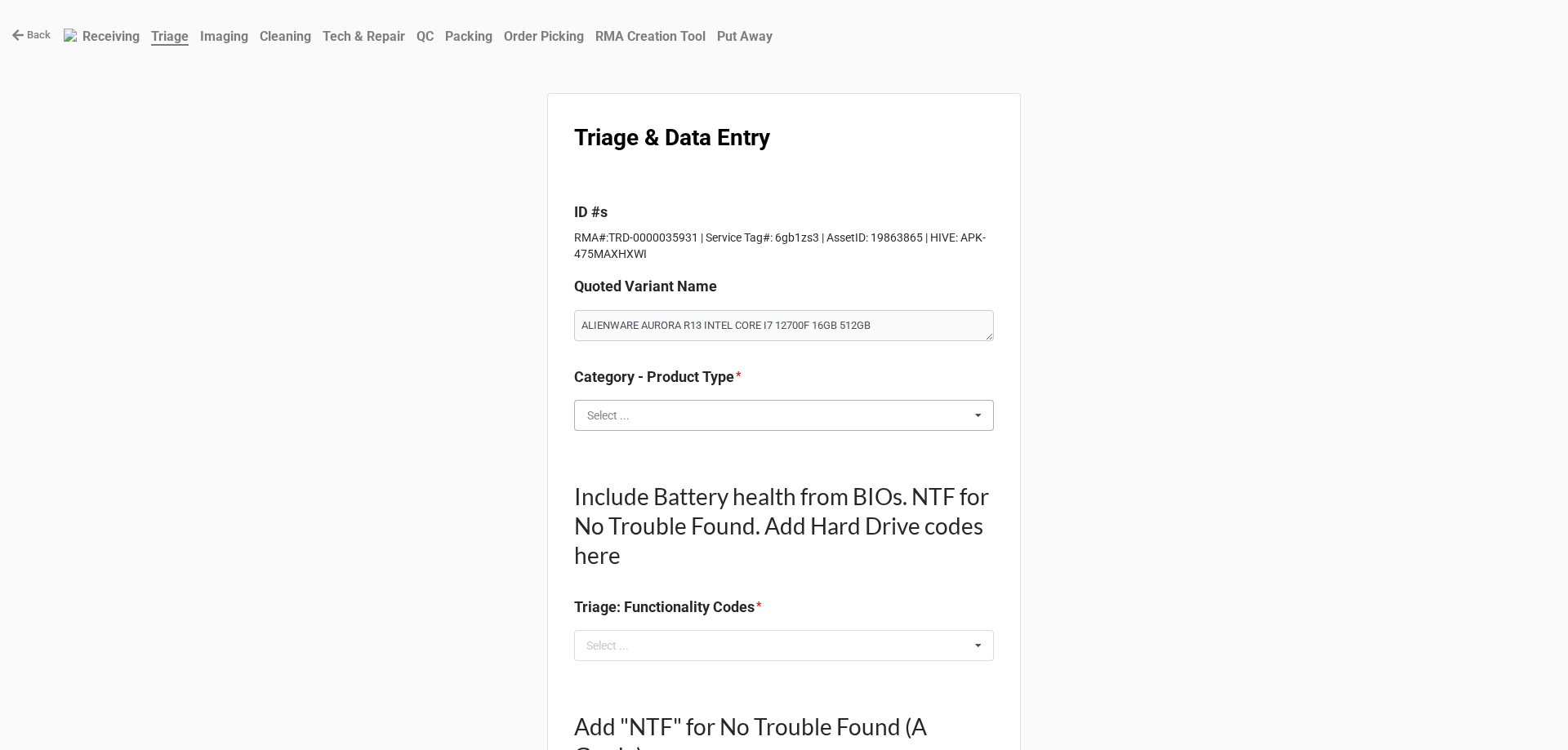
click at [665, 418] on input "text" at bounding box center [784, 416] width 418 height 30
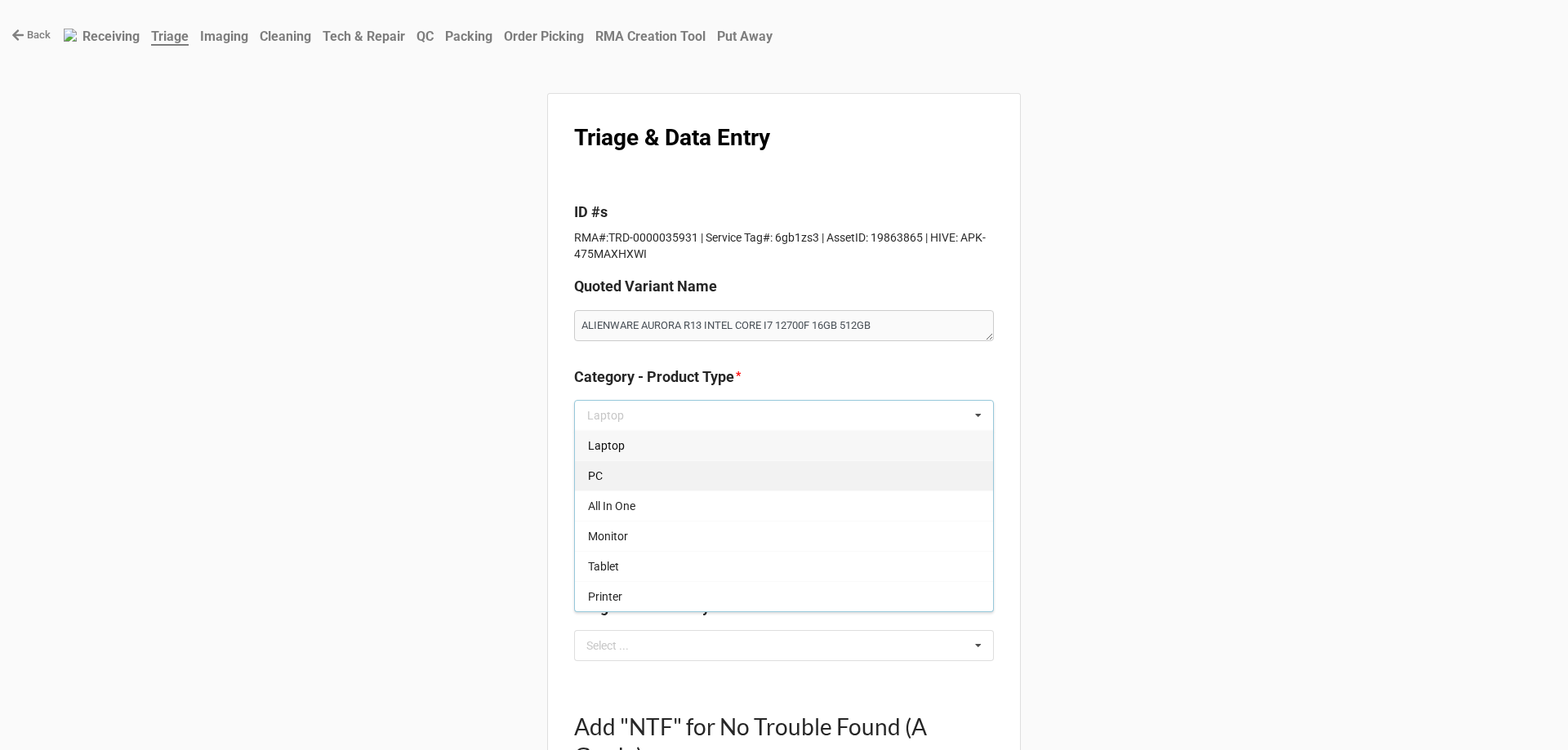
click at [617, 480] on div "PC" at bounding box center [784, 476] width 418 height 31
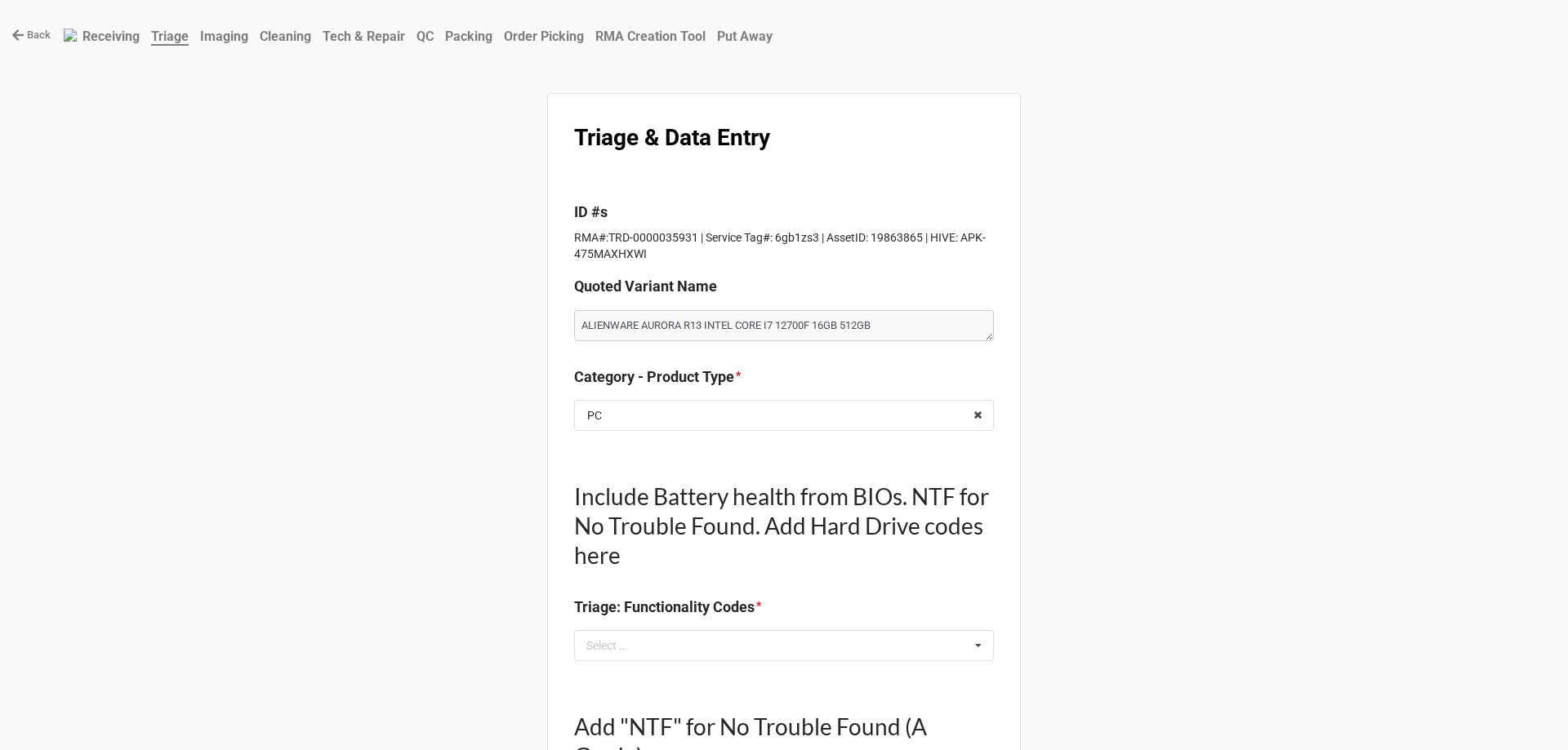
click at [619, 648] on div "Select ..." at bounding box center [617, 646] width 70 height 19
type textarea "x"
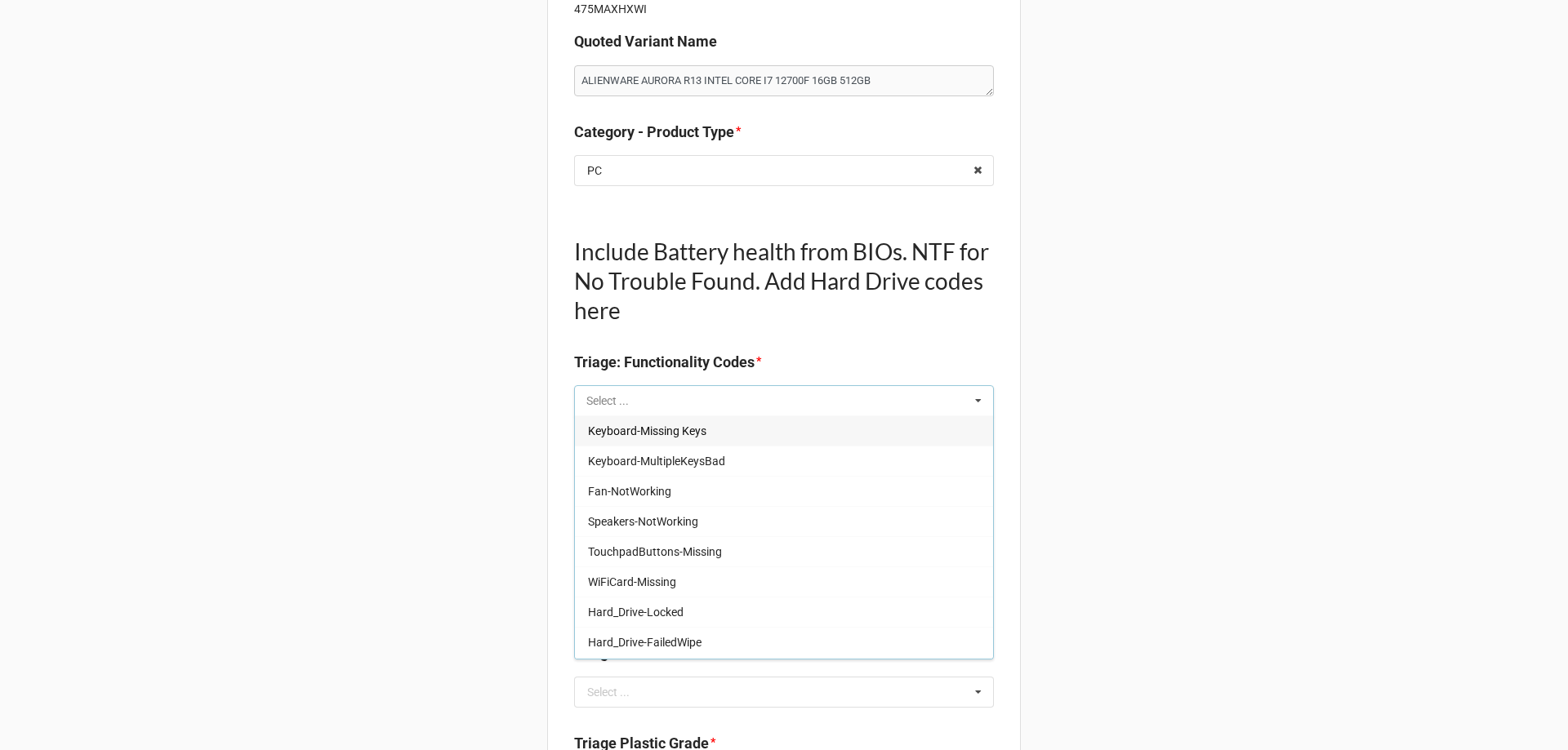
scroll to position [327, 0]
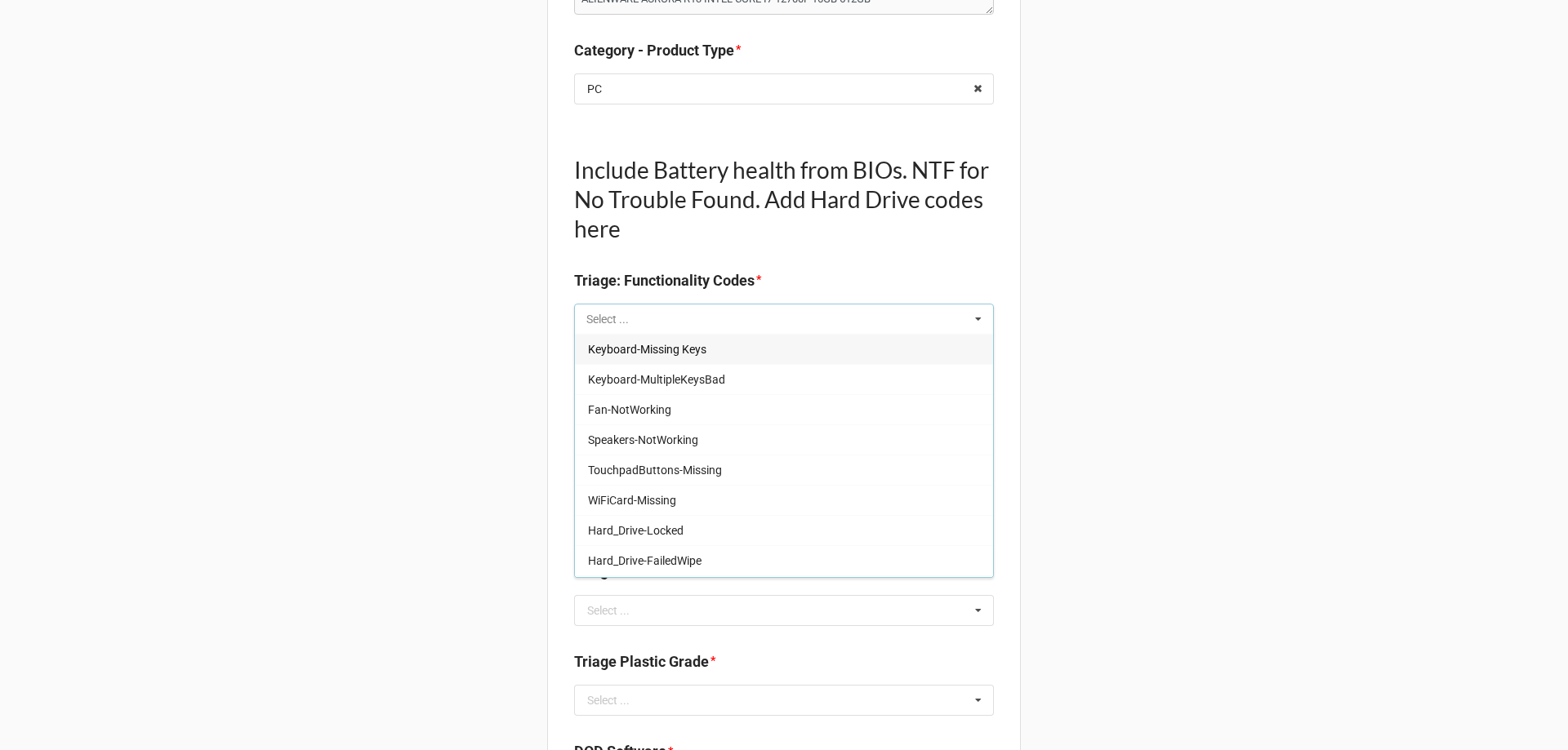
type input "z"
type input "na"
click at [677, 501] on span "Battery-Health_NA" at bounding box center [635, 501] width 95 height 13
type textarea "x"
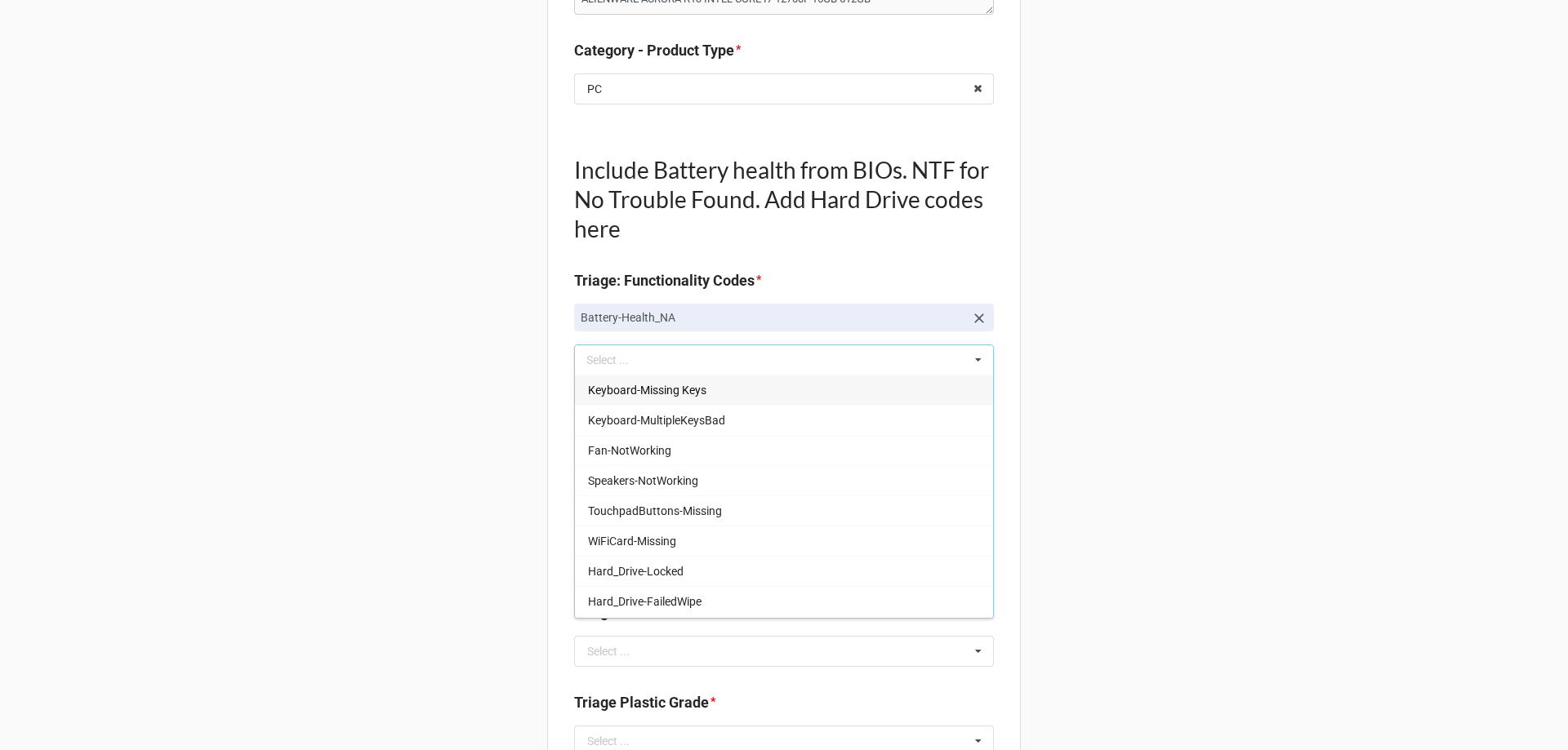
click at [279, 434] on div "Back Receiving Triage Imaging Cleaning Tech & Repair QC Packing Order Picking R…" at bounding box center [784, 686] width 1568 height 2025
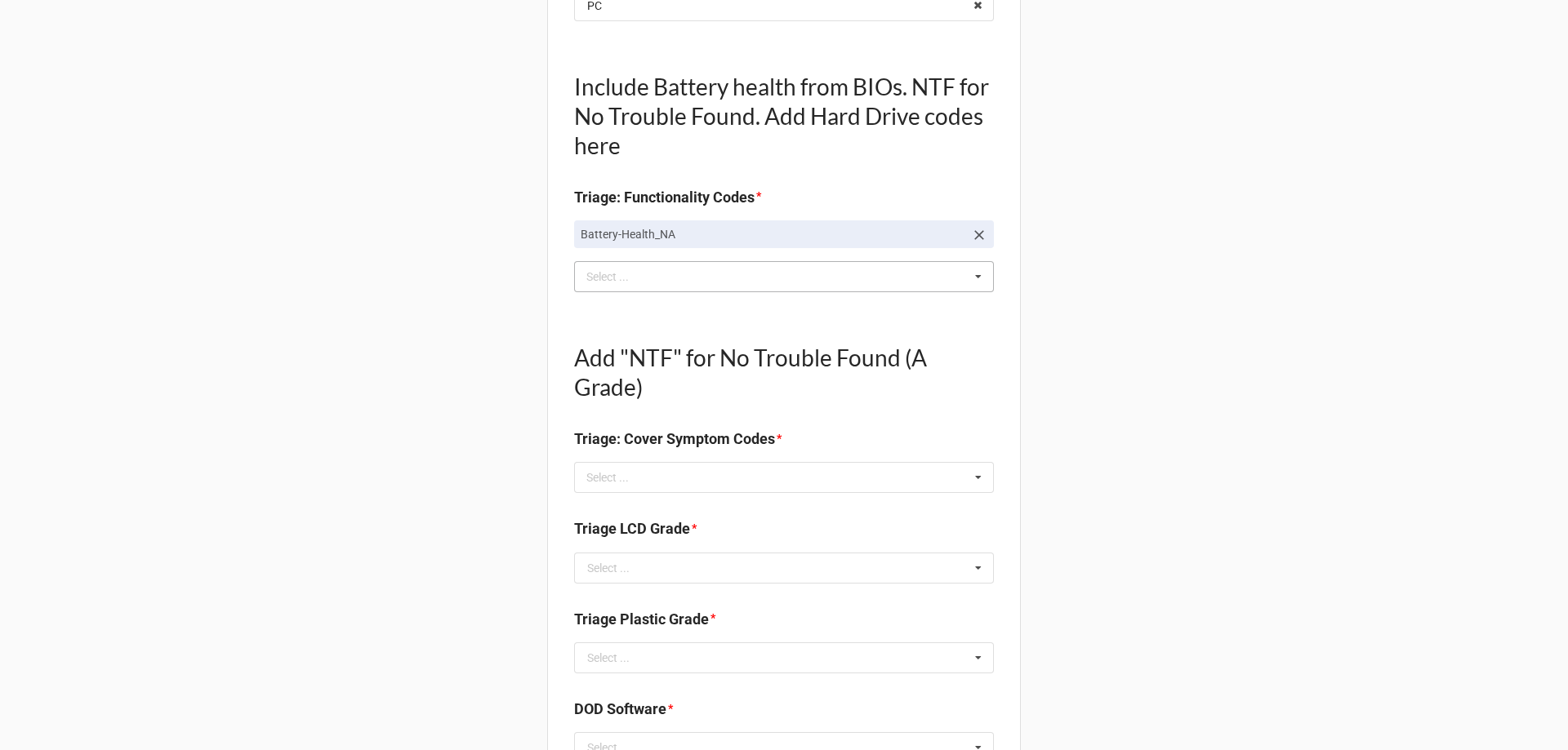
scroll to position [572, 0]
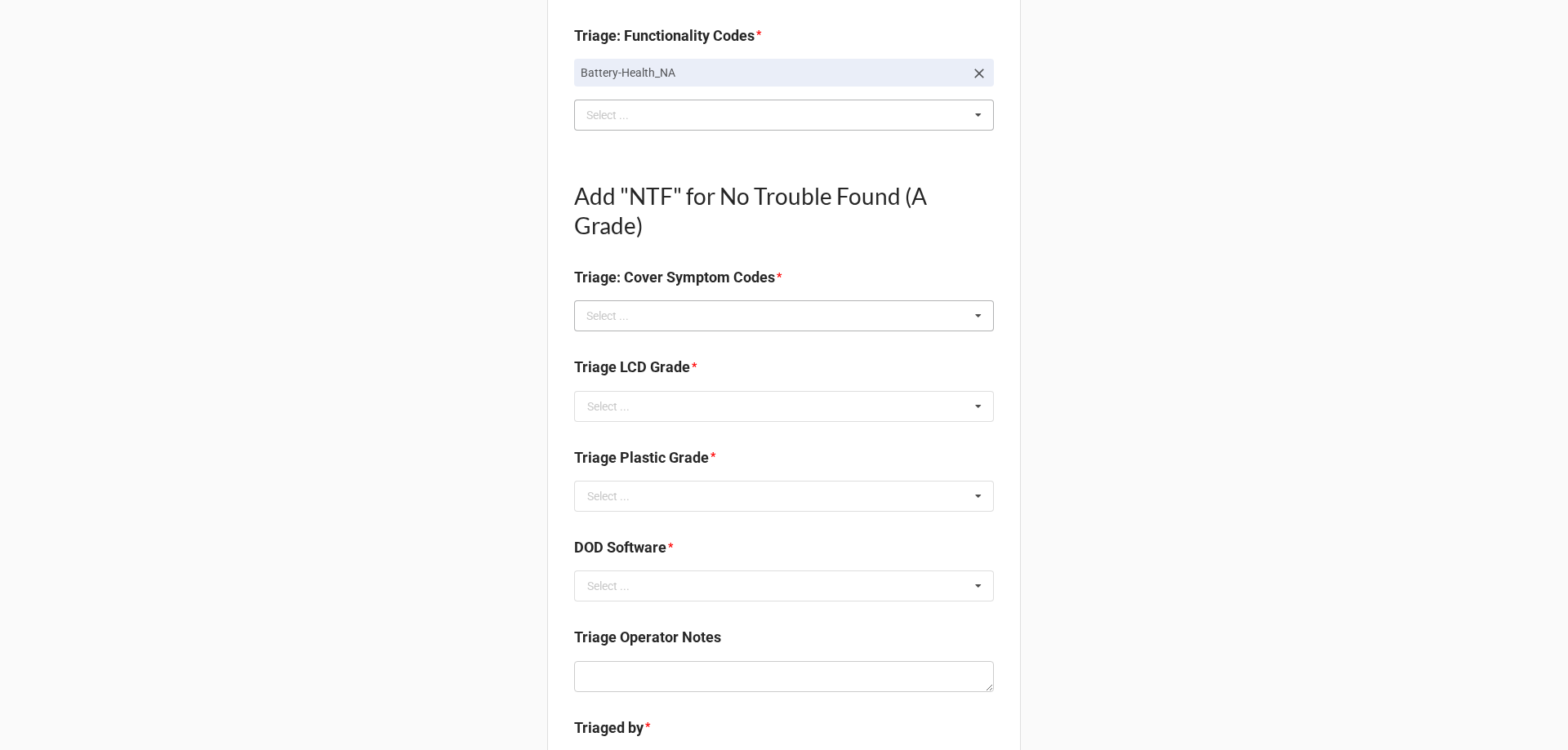
click at [623, 326] on div "Select ..." at bounding box center [617, 316] width 70 height 19
type textarea "x"
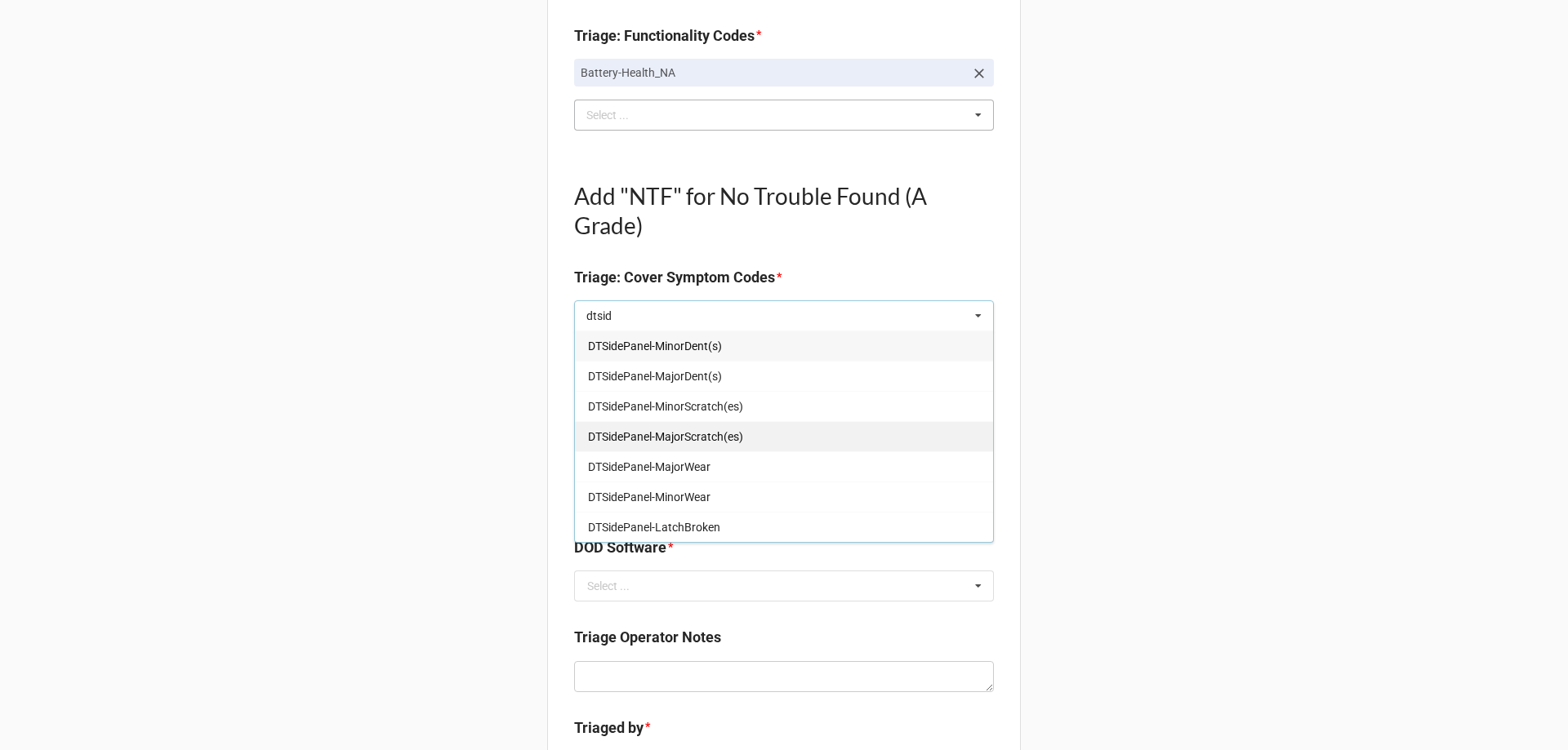
type input "dtsid"
click at [664, 437] on span "DTSidePanel-MajorScratch(es)" at bounding box center [666, 437] width 155 height 13
type textarea "x"
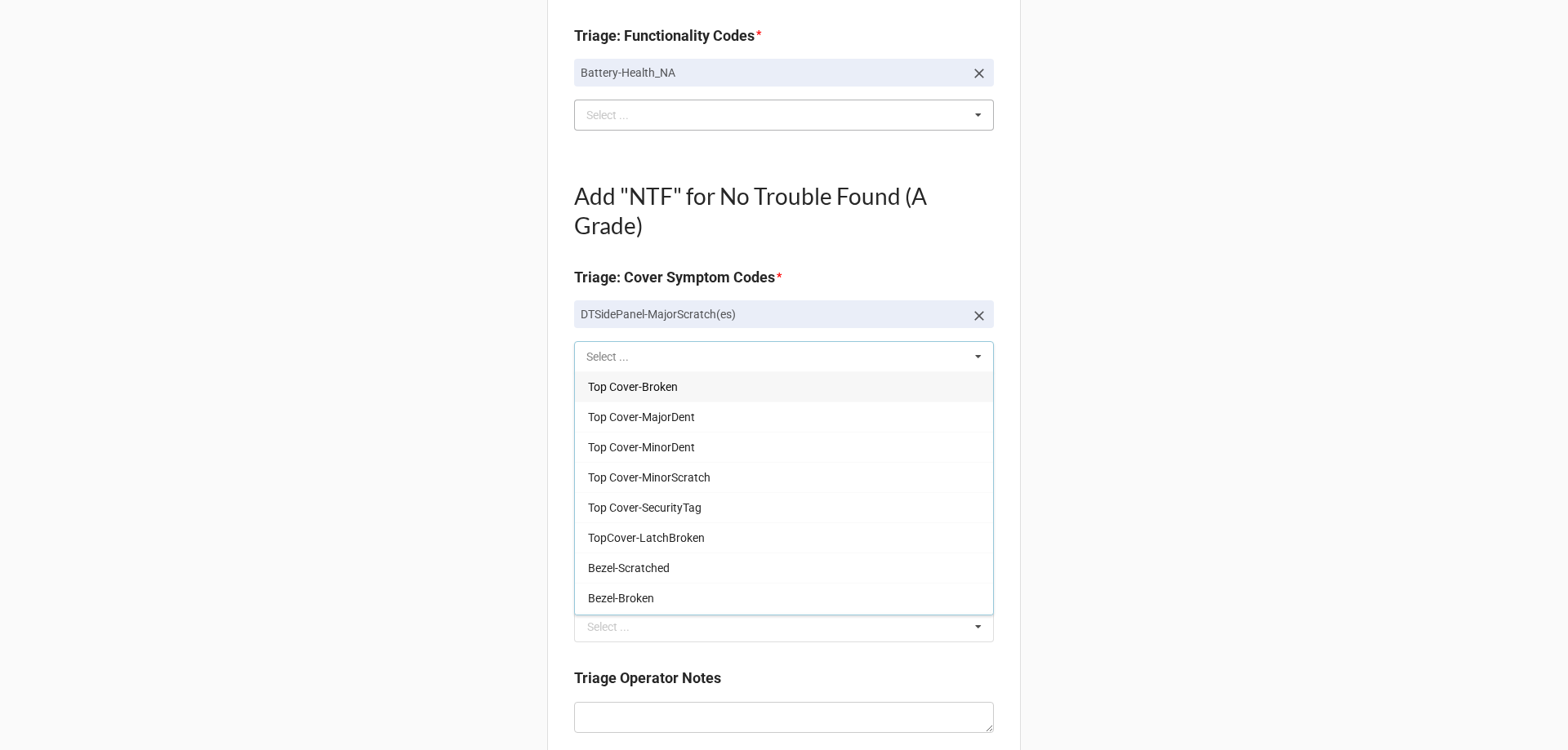
type textarea "x"
type input "dtfr"
type textarea "x"
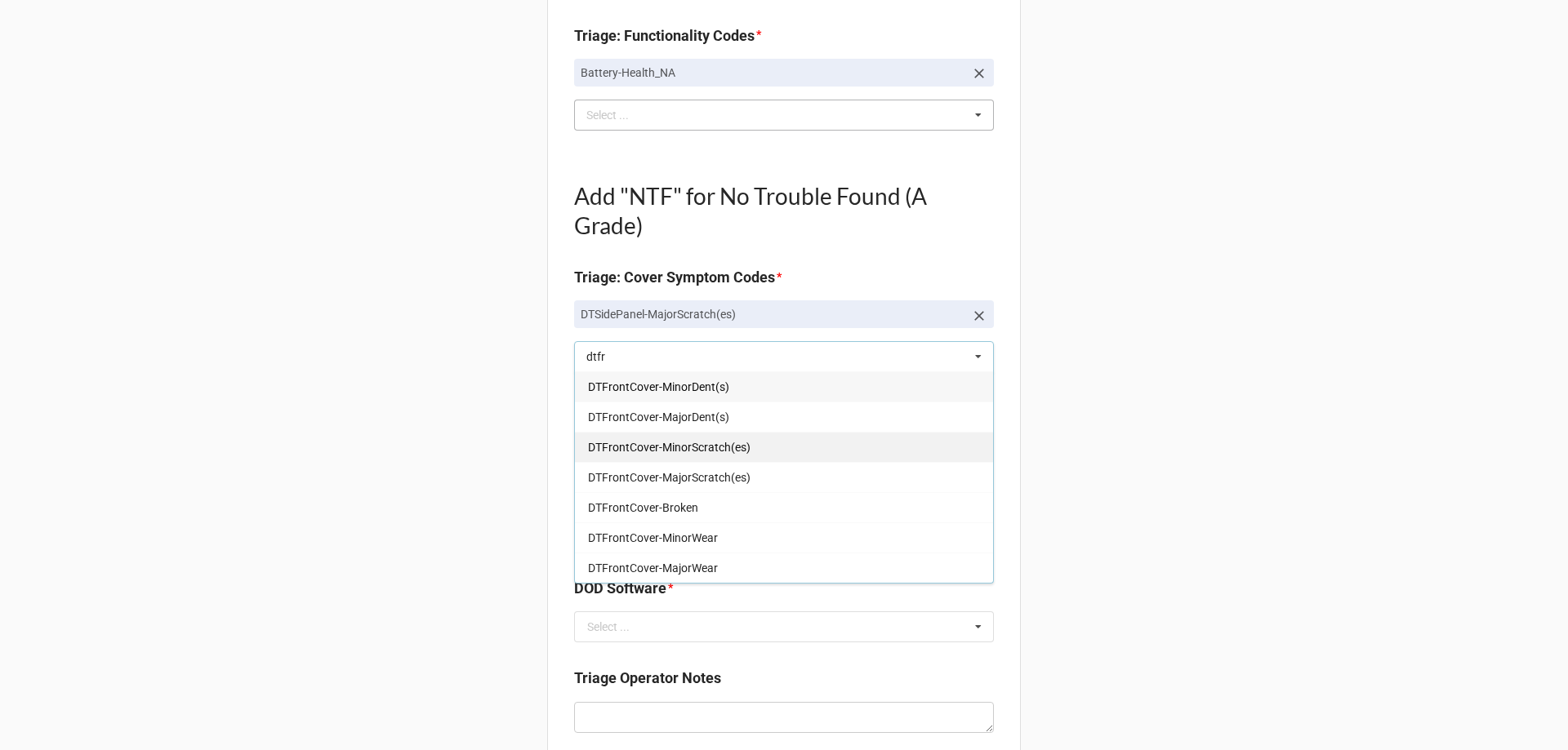
type input "dtfr"
drag, startPoint x: 633, startPoint y: 442, endPoint x: 521, endPoint y: 408, distance: 117.0
click at [633, 442] on span "DTFrontCover-MinorScratch(es)" at bounding box center [670, 447] width 163 height 13
type textarea "x"
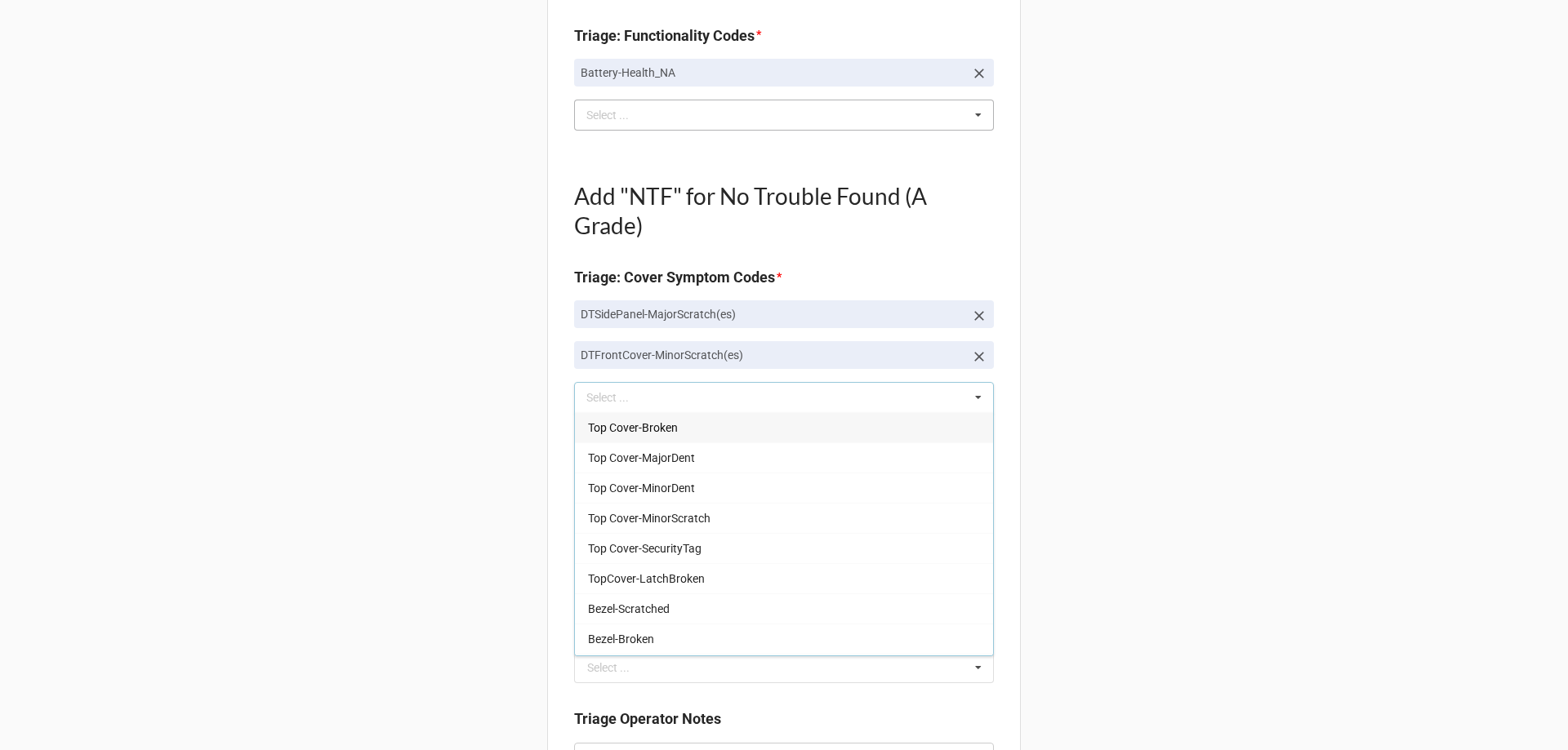
click at [418, 396] on div "Back Receiving Triage Imaging Cleaning Tech & Repair QC Packing Order Picking R…" at bounding box center [784, 481] width 1568 height 2106
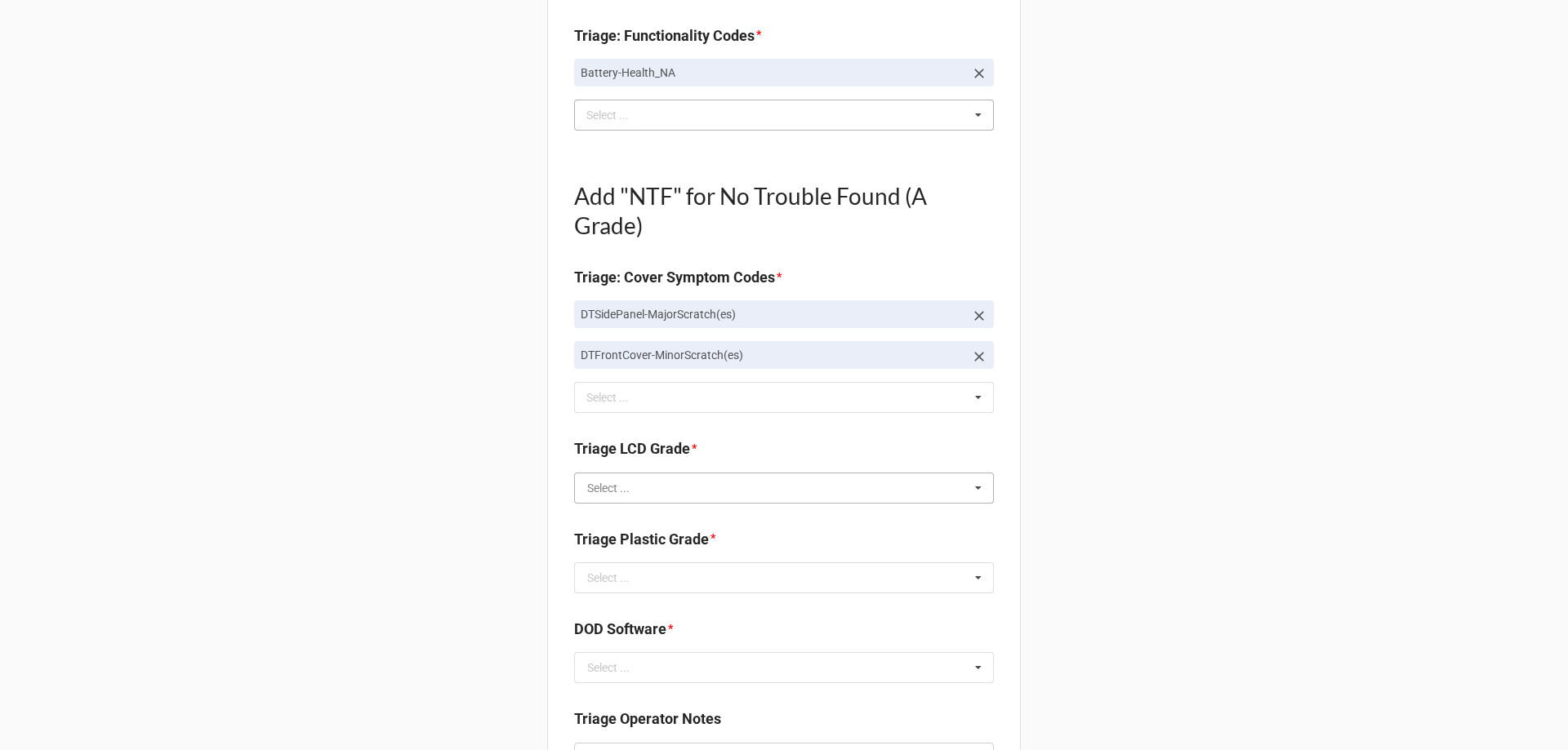
click at [654, 491] on input "text" at bounding box center [784, 488] width 418 height 30
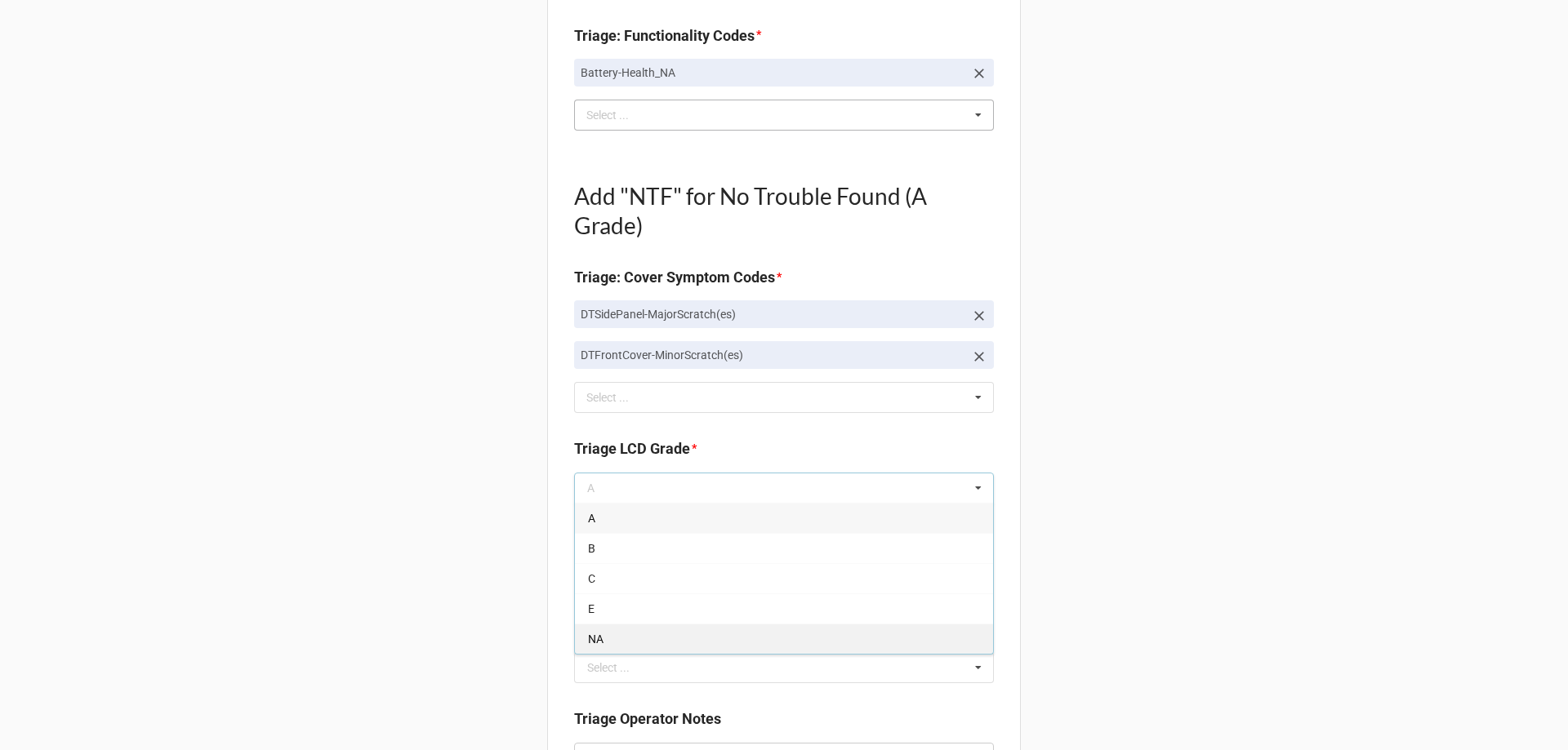
click at [592, 633] on span "NA" at bounding box center [596, 640] width 15 height 13
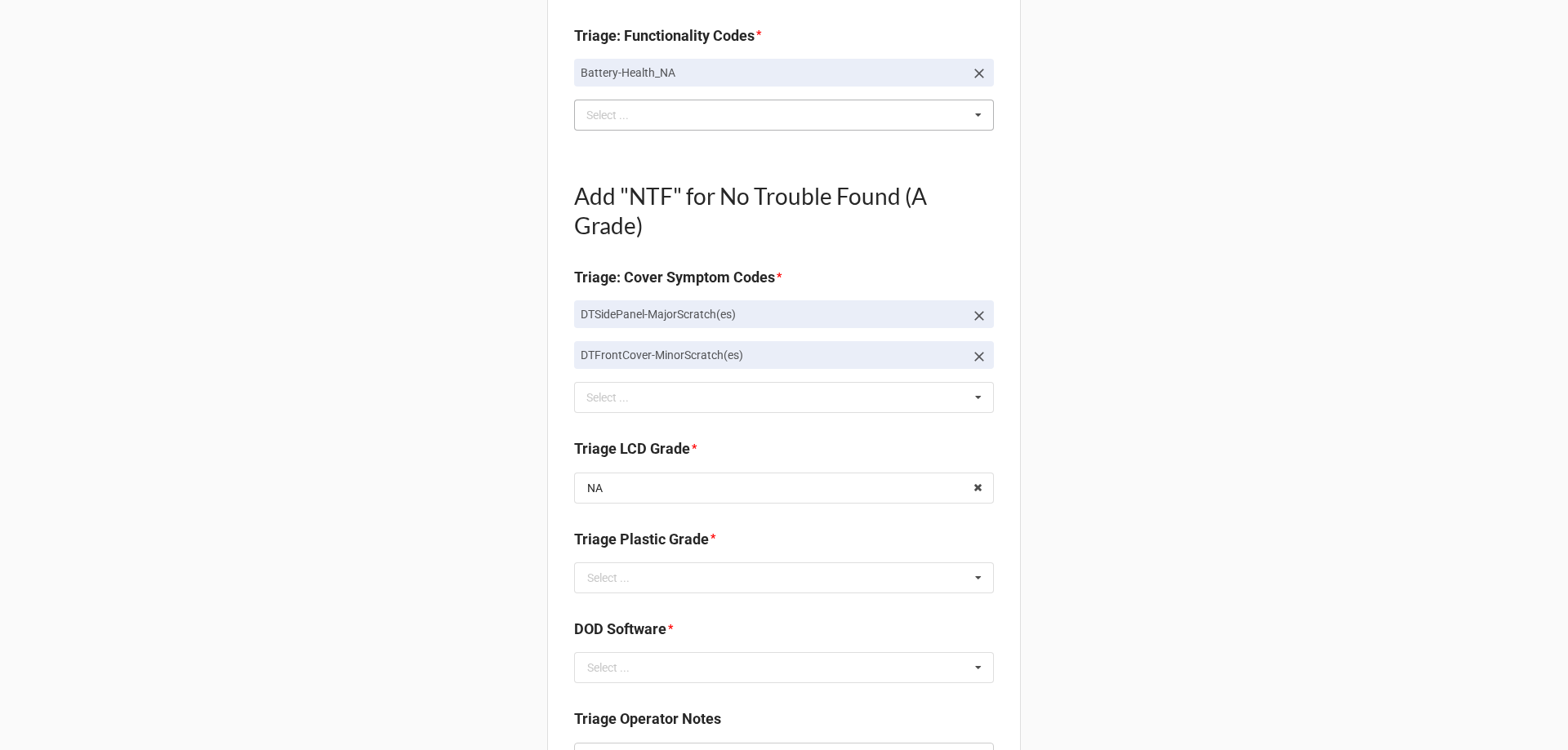
click at [396, 561] on div "Back Receiving Triage Imaging Cleaning Tech & Repair QC Packing Order Picking R…" at bounding box center [784, 481] width 1568 height 2106
click at [627, 582] on input "text" at bounding box center [784, 578] width 418 height 30
click at [597, 634] on div "B" at bounding box center [784, 638] width 418 height 31
click at [462, 576] on div "Back Receiving Triage Imaging Cleaning Tech & Repair QC Packing Order Picking R…" at bounding box center [784, 481] width 1568 height 2106
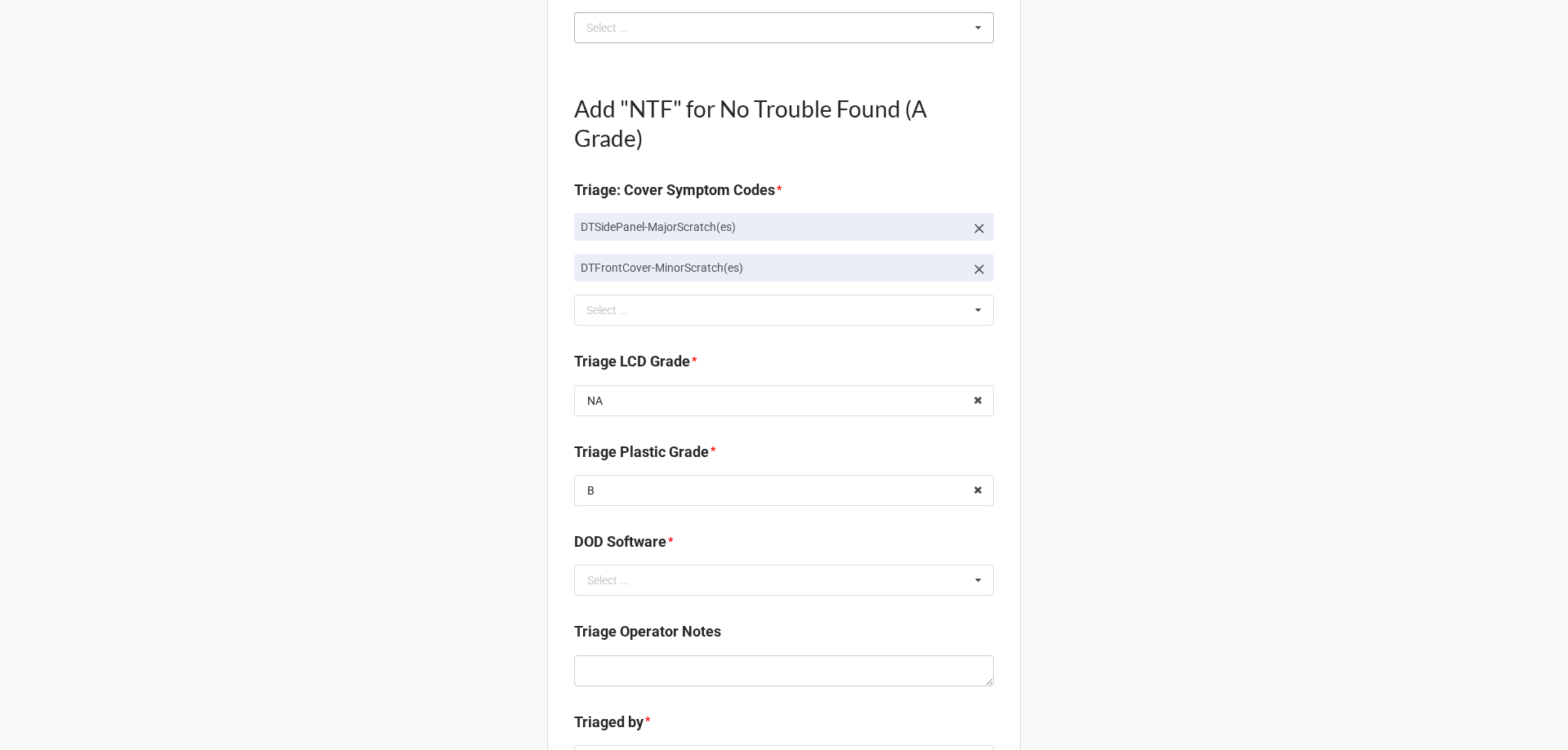
scroll to position [816, 0]
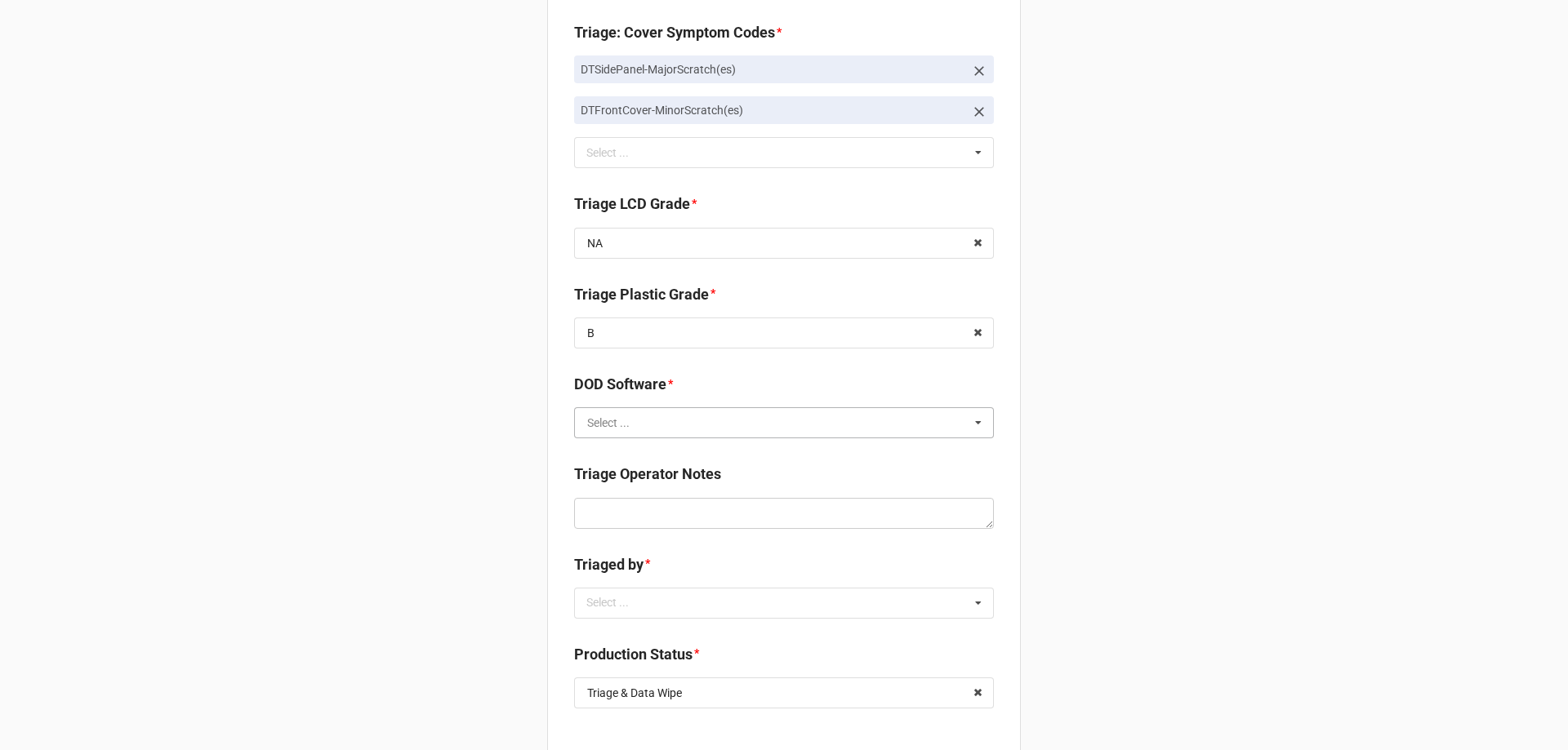
click at [646, 434] on input "text" at bounding box center [784, 422] width 418 height 30
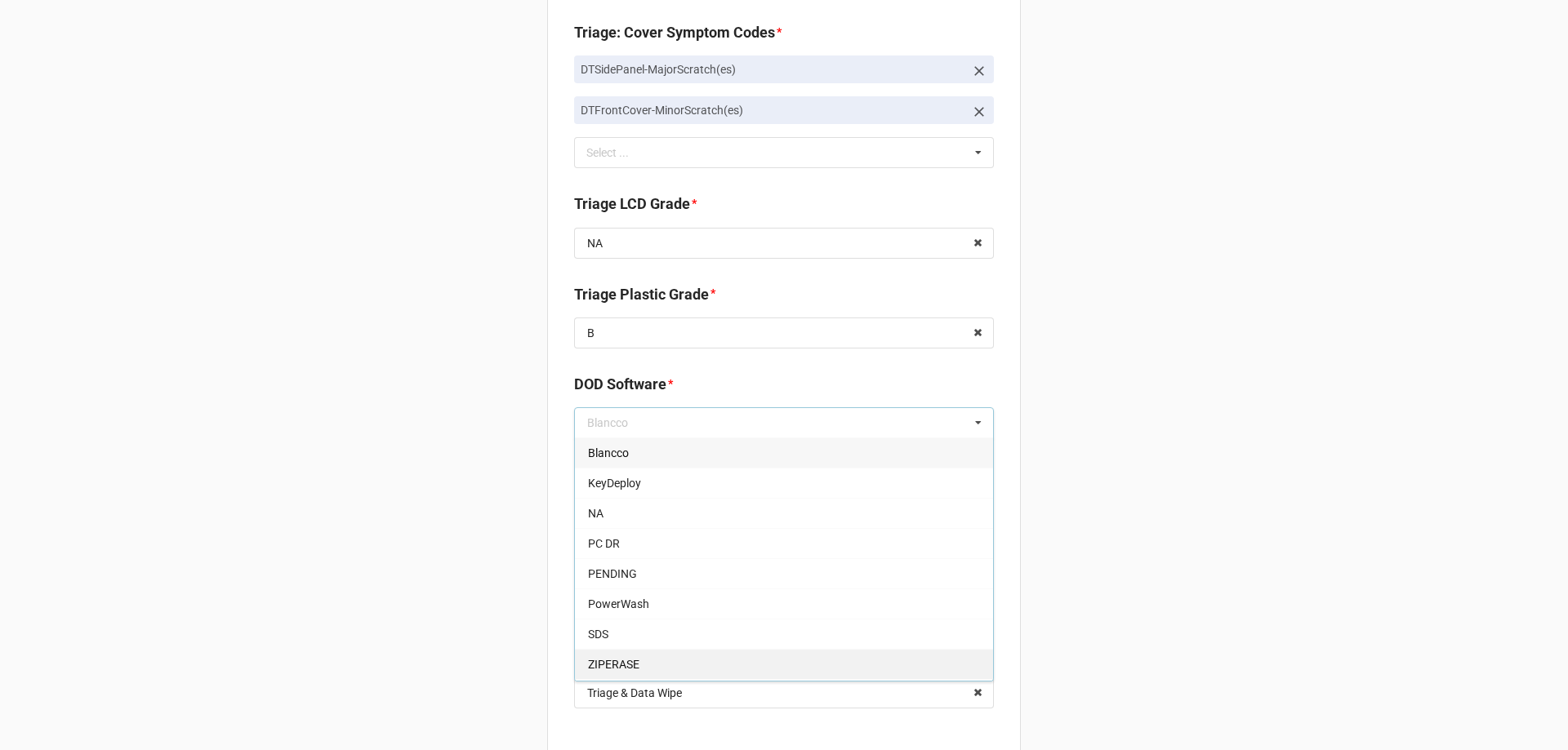
click at [616, 669] on span "ZIPERASE" at bounding box center [614, 665] width 52 height 13
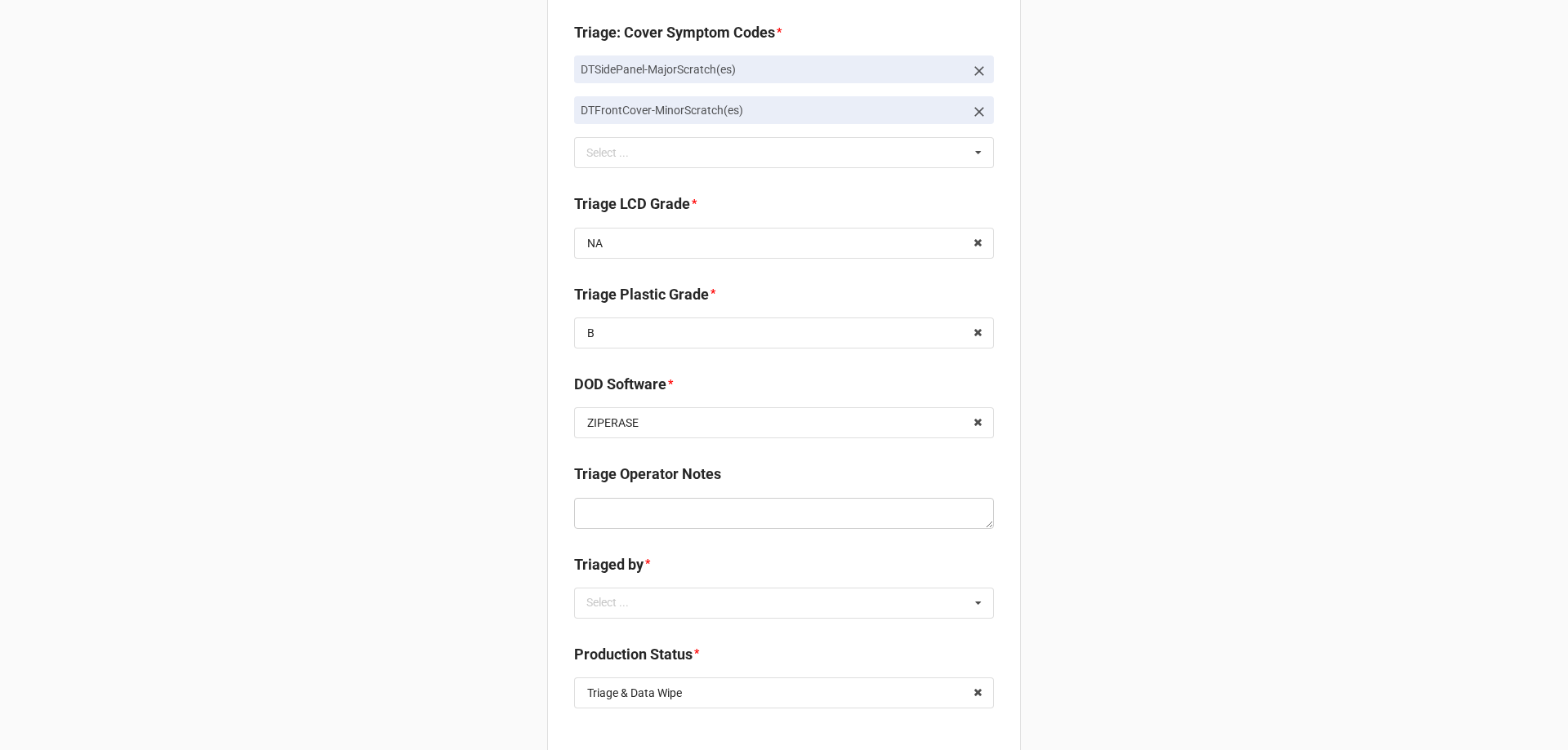
click at [497, 603] on div "Back Receiving Triage Imaging Cleaning Tech & Repair QC Packing Order Picking R…" at bounding box center [784, 237] width 1568 height 2106
click at [617, 617] on div "Select ... No results found." at bounding box center [784, 603] width 420 height 31
click at [606, 635] on span "CarlosH" at bounding box center [608, 634] width 41 height 13
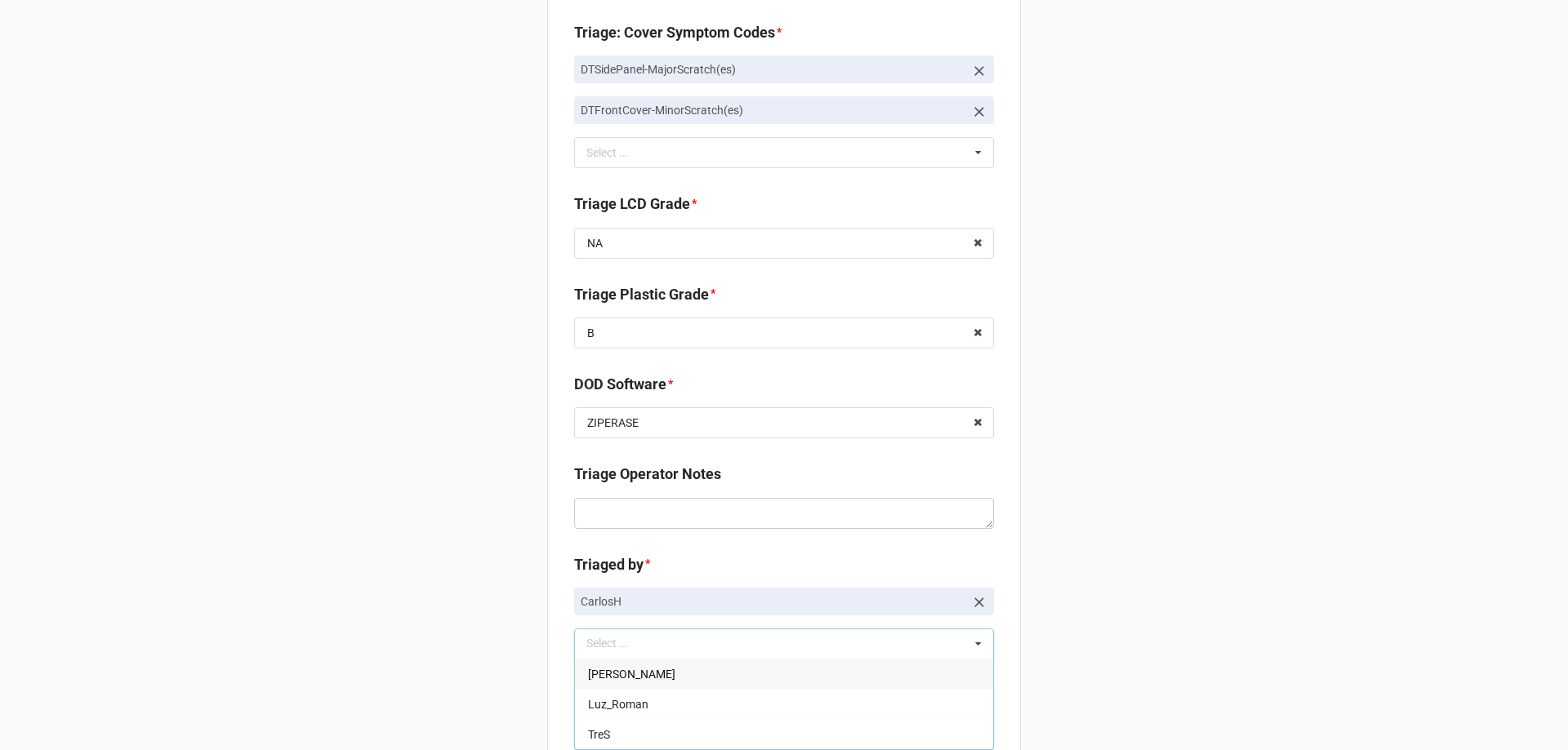
click at [531, 636] on div "Back Receiving Triage Imaging Cleaning Tech & Repair QC Packing Order Picking R…" at bounding box center [784, 258] width 1568 height 2148
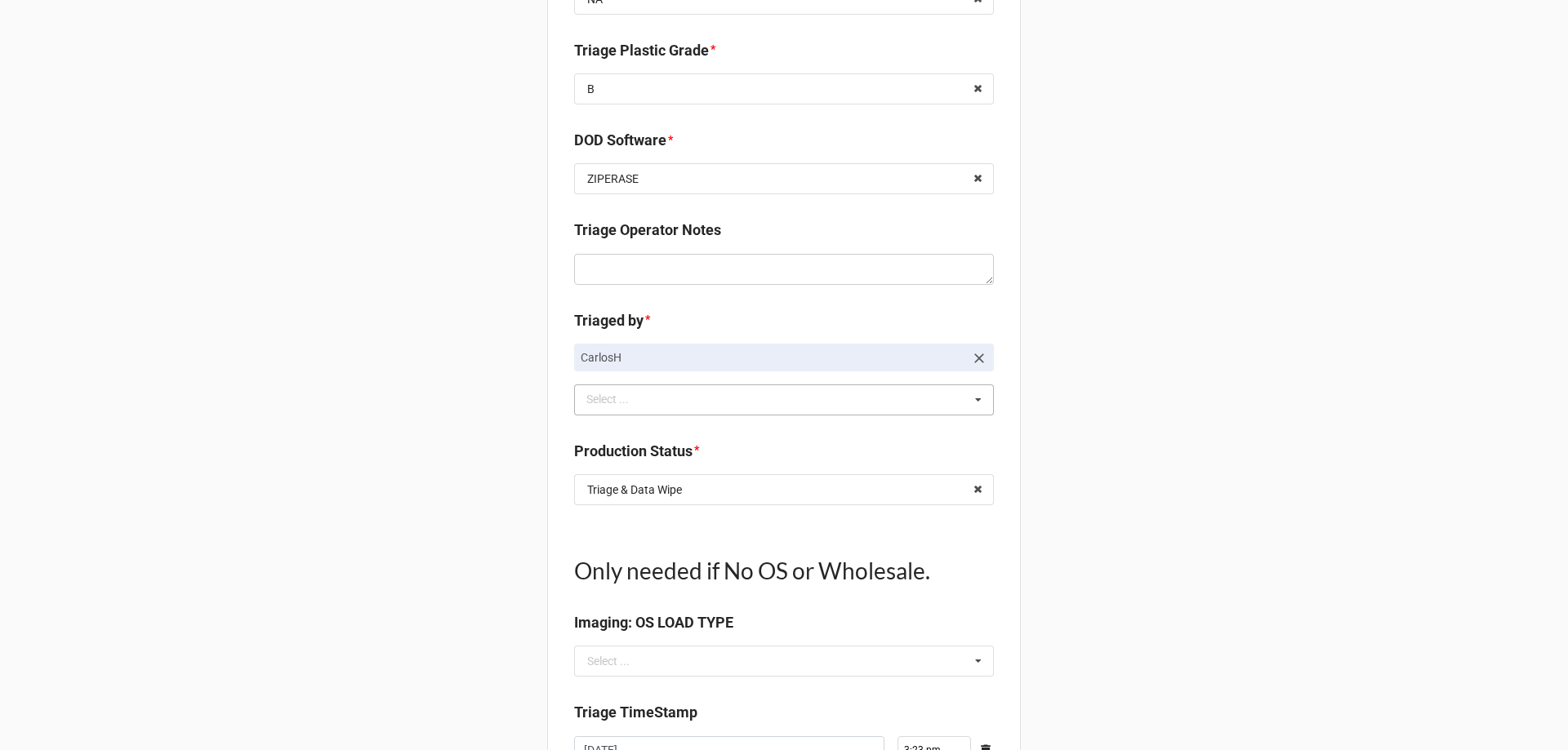
scroll to position [1061, 0]
click at [661, 488] on div "Triage & Data Wipe" at bounding box center [634, 489] width 95 height 11
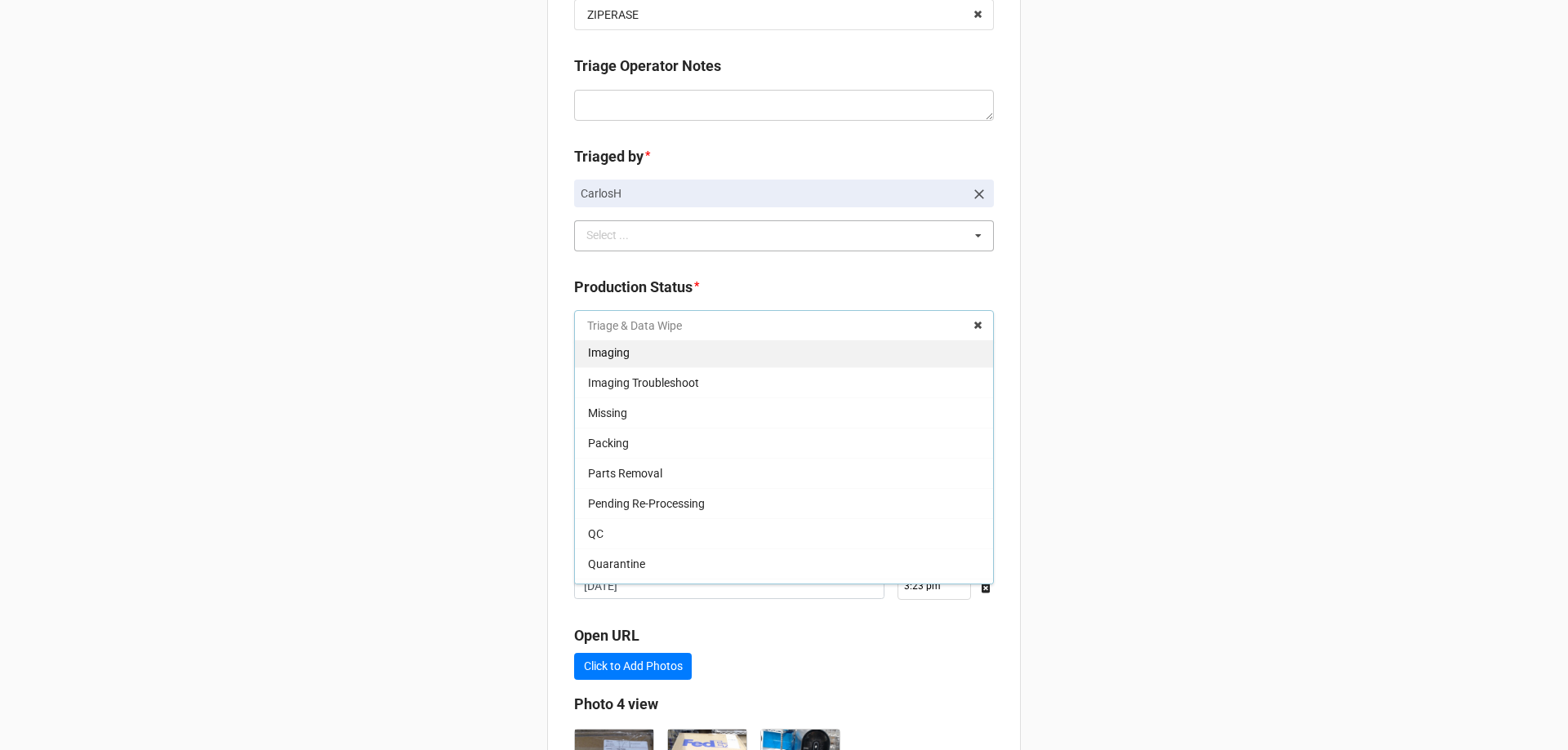
scroll to position [55, 0]
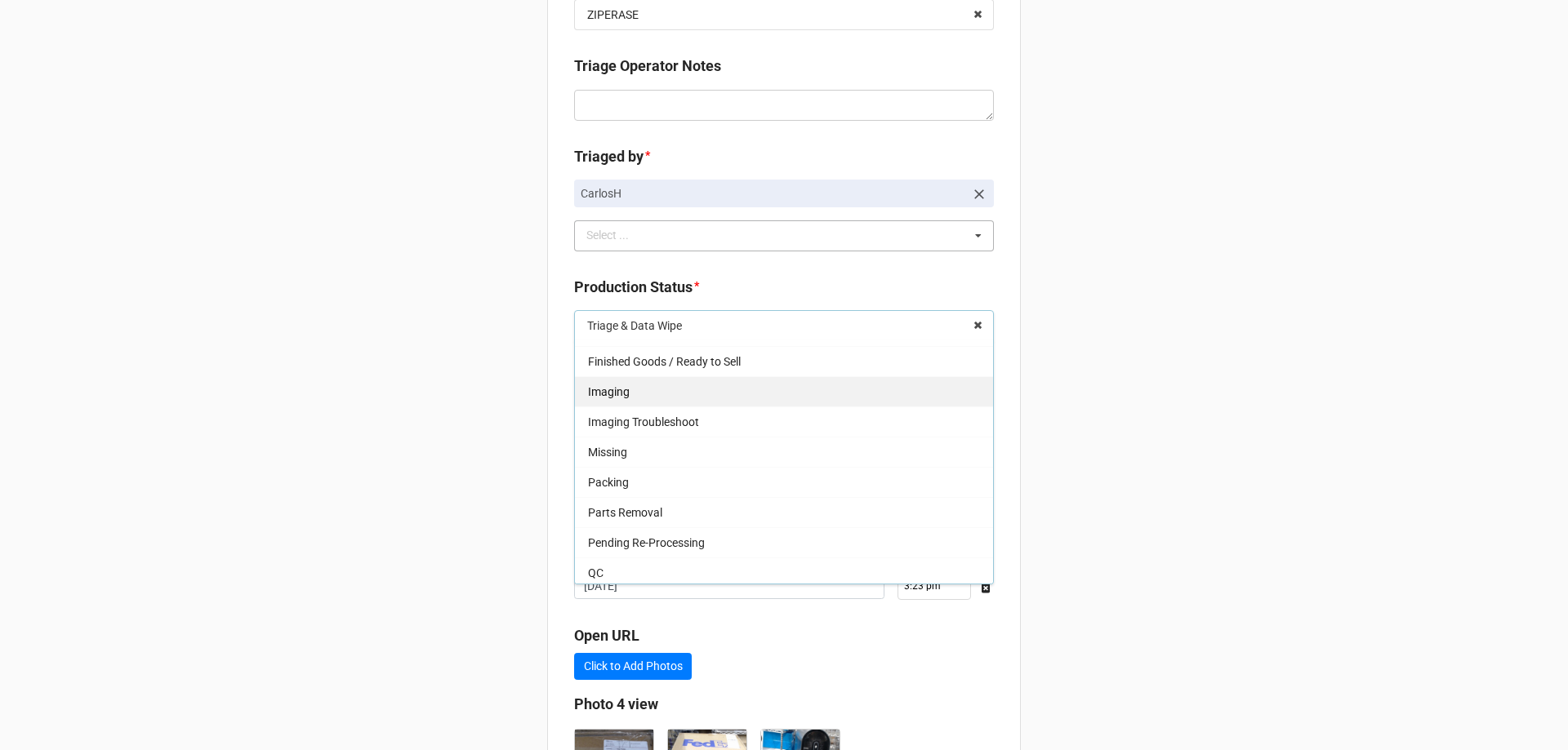
click at [617, 386] on span "Imaging" at bounding box center [608, 392] width 41 height 13
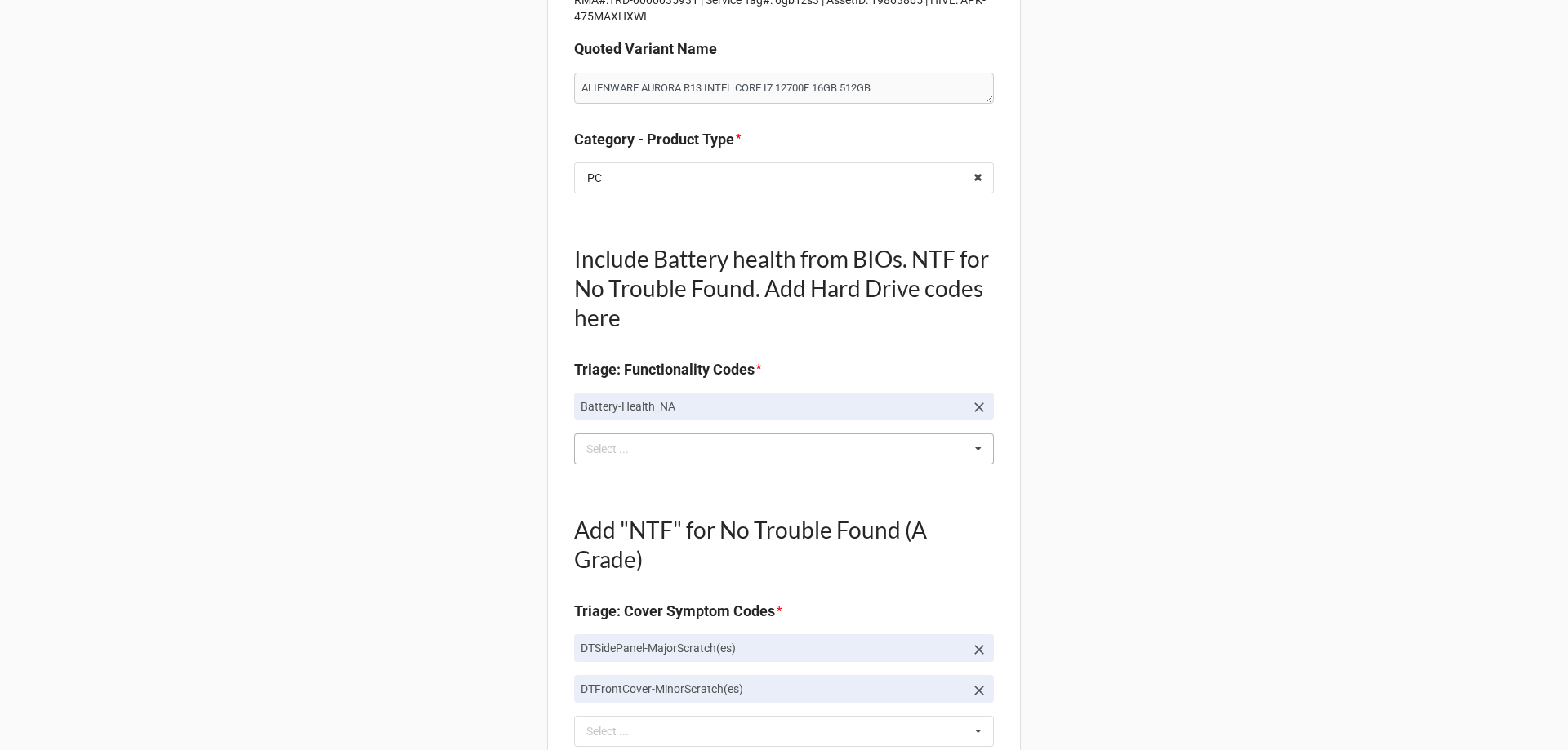
scroll to position [0, 0]
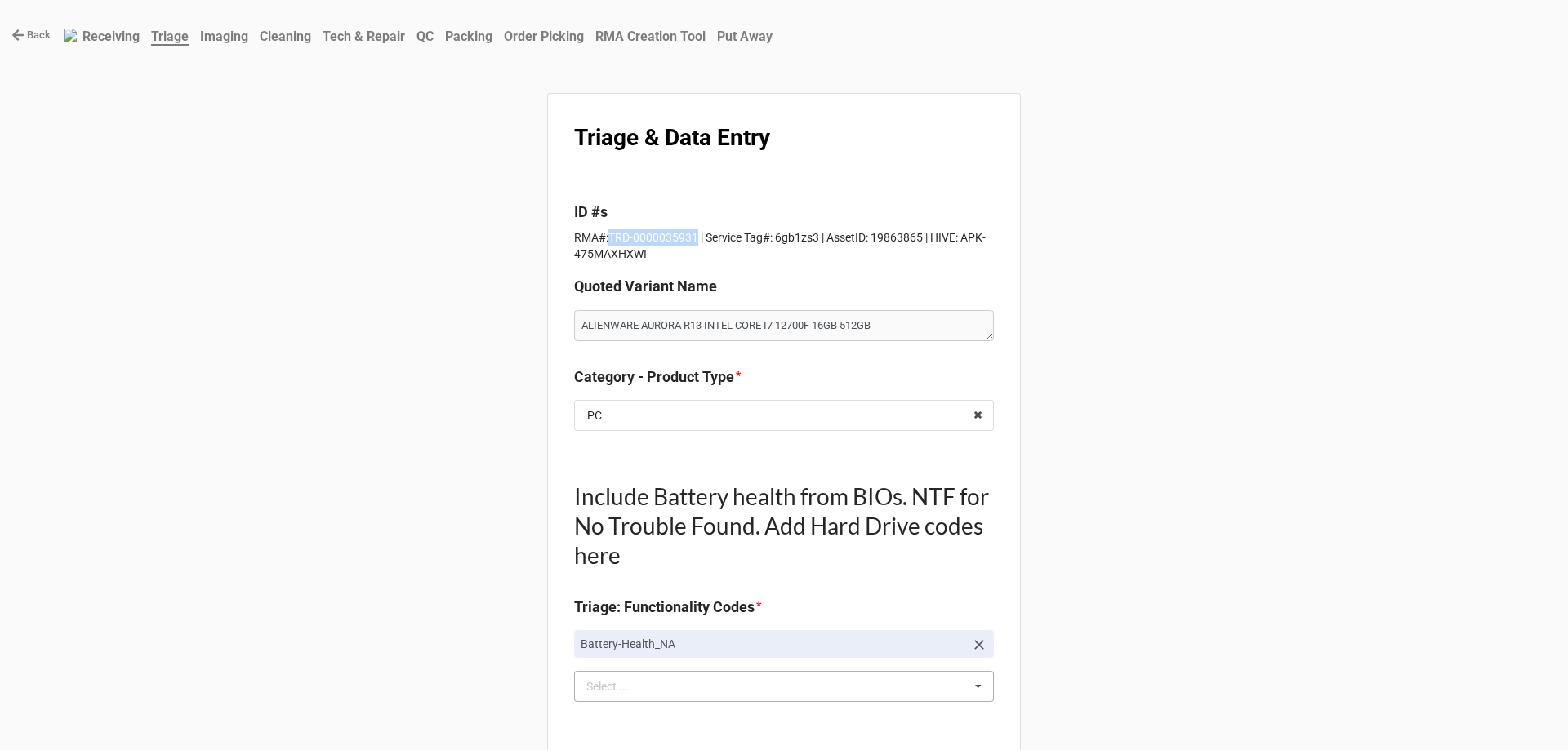
drag, startPoint x: 689, startPoint y: 237, endPoint x: 603, endPoint y: 235, distance: 86.0
click at [603, 235] on p "RMA#:TRD-0000035931 | Service Tag#: 6gb1zs3 | AssetID: 19863865 | HIVE: APK-475…" at bounding box center [784, 246] width 420 height 33
copy p "TRD-0000035931"
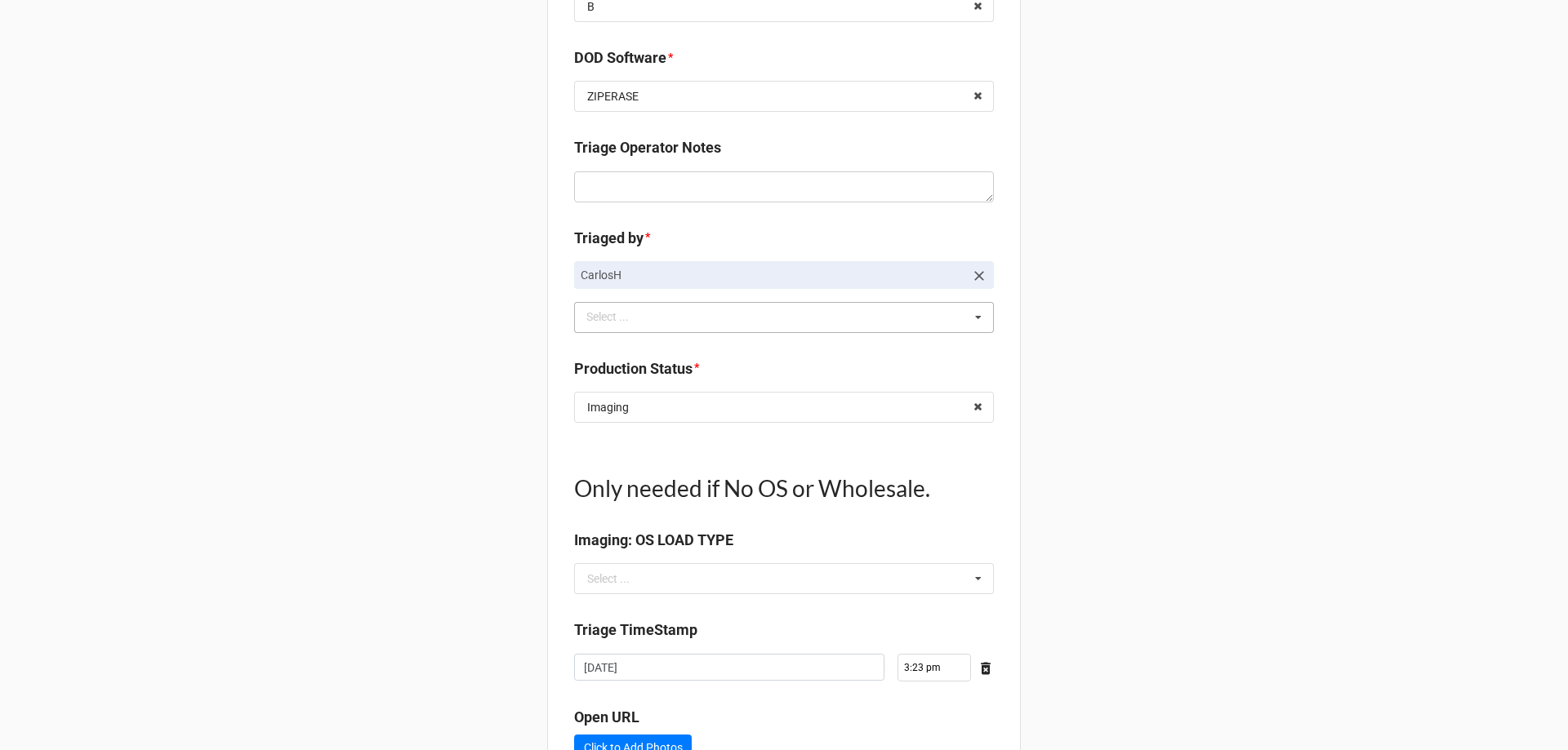
scroll to position [1397, 0]
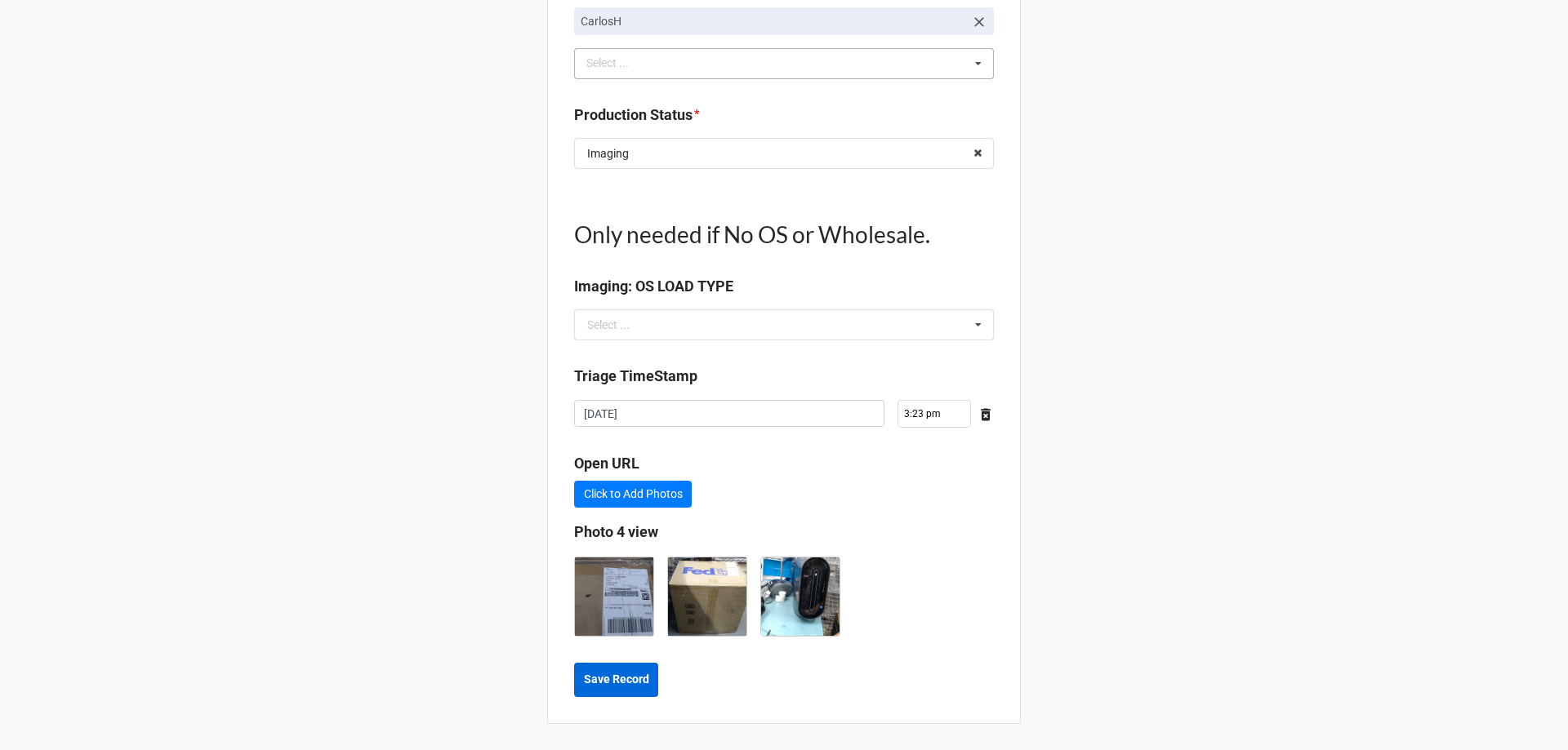
type textarea "x"
click at [604, 677] on b "Save Record" at bounding box center [616, 680] width 65 height 17
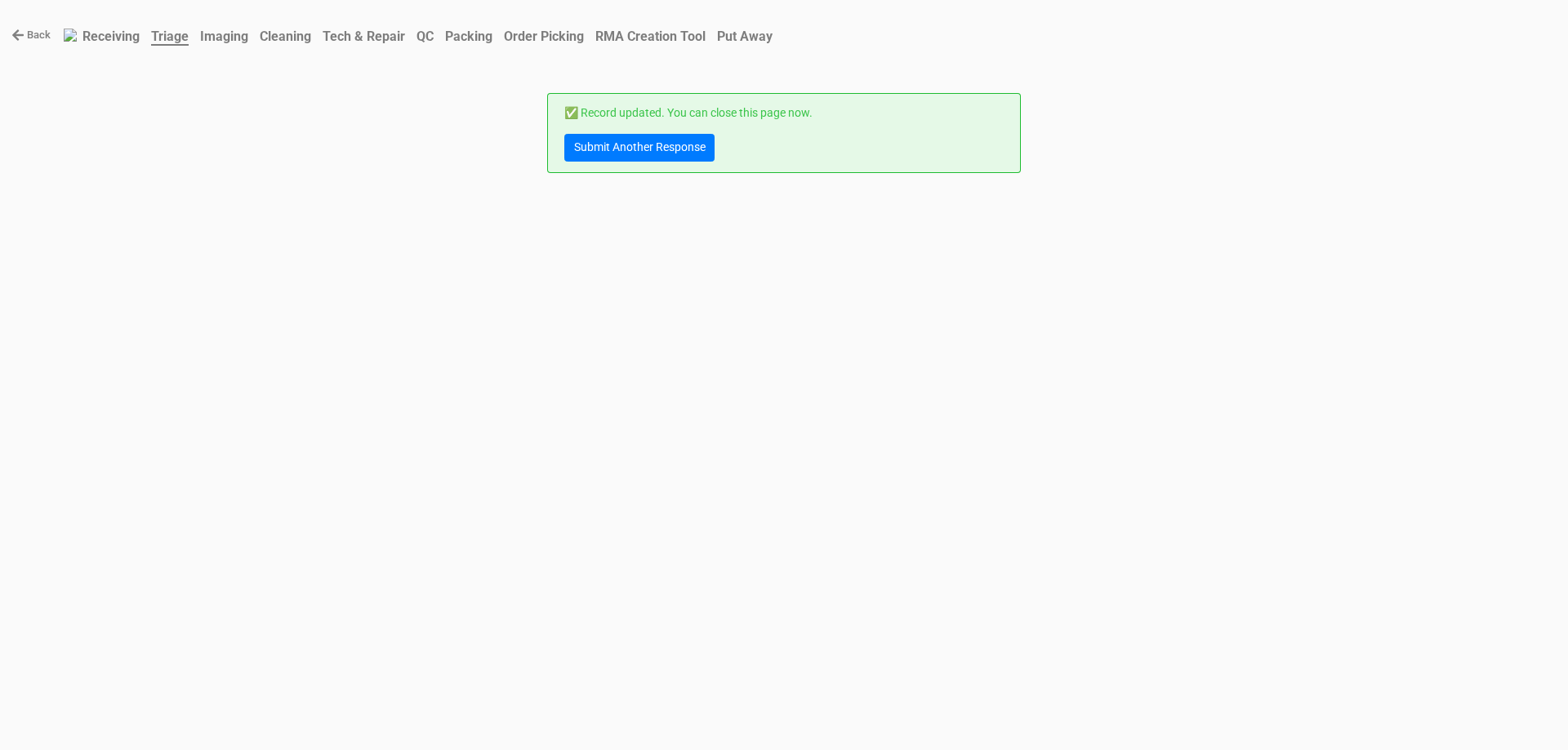
scroll to position [0, 0]
